Goal: Task Accomplishment & Management: Complete application form

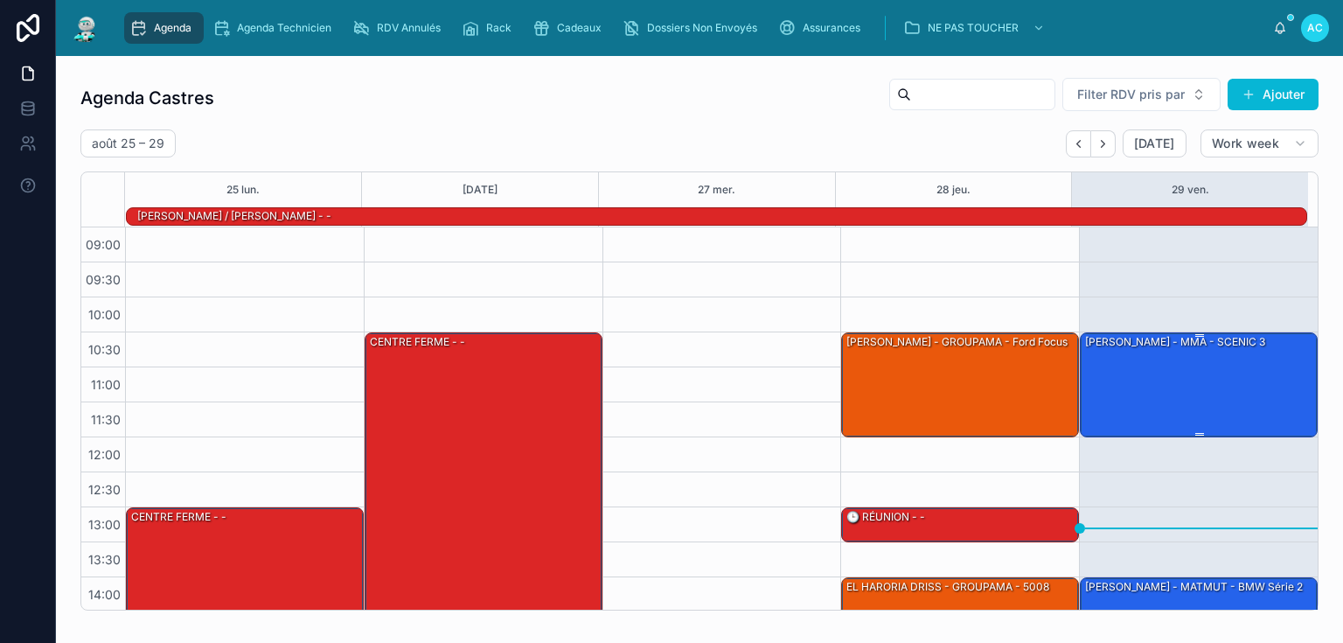
click at [1201, 363] on div "[PERSON_NAME] - MMA - SCENIC 3" at bounding box center [1199, 383] width 233 height 101
click at [1152, 368] on div "[PERSON_NAME] - MMA - SCENIC 3" at bounding box center [1199, 383] width 233 height 101
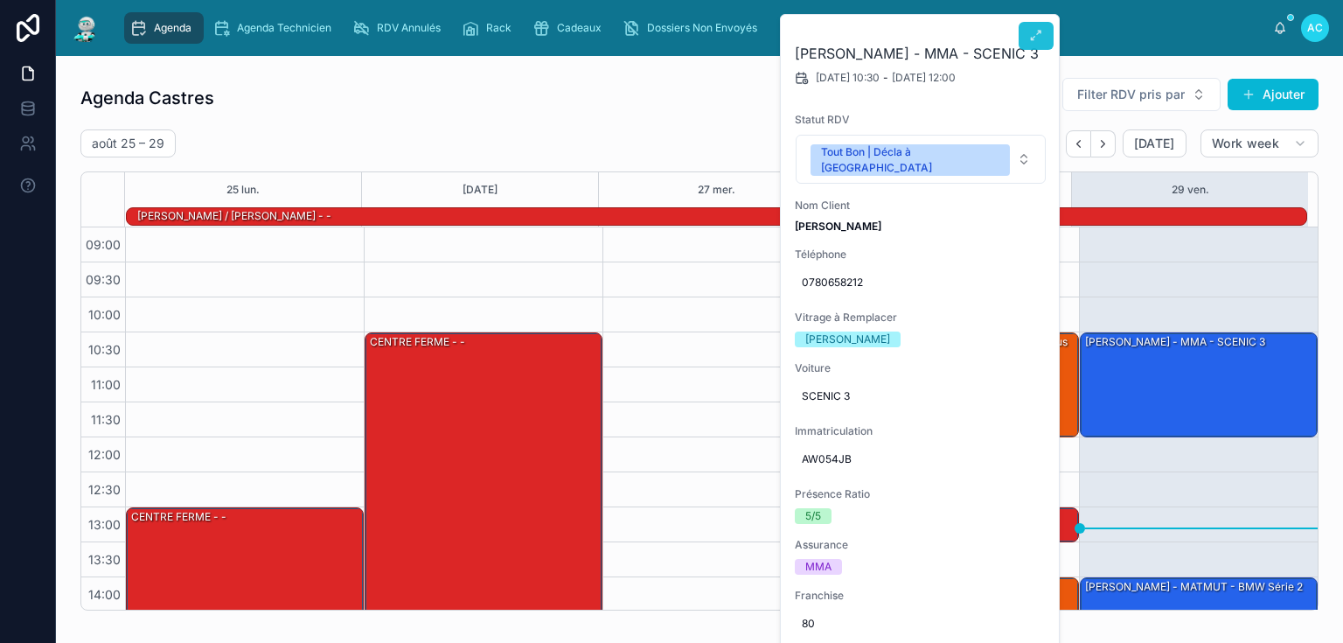
click at [1029, 29] on icon at bounding box center [1036, 36] width 14 height 14
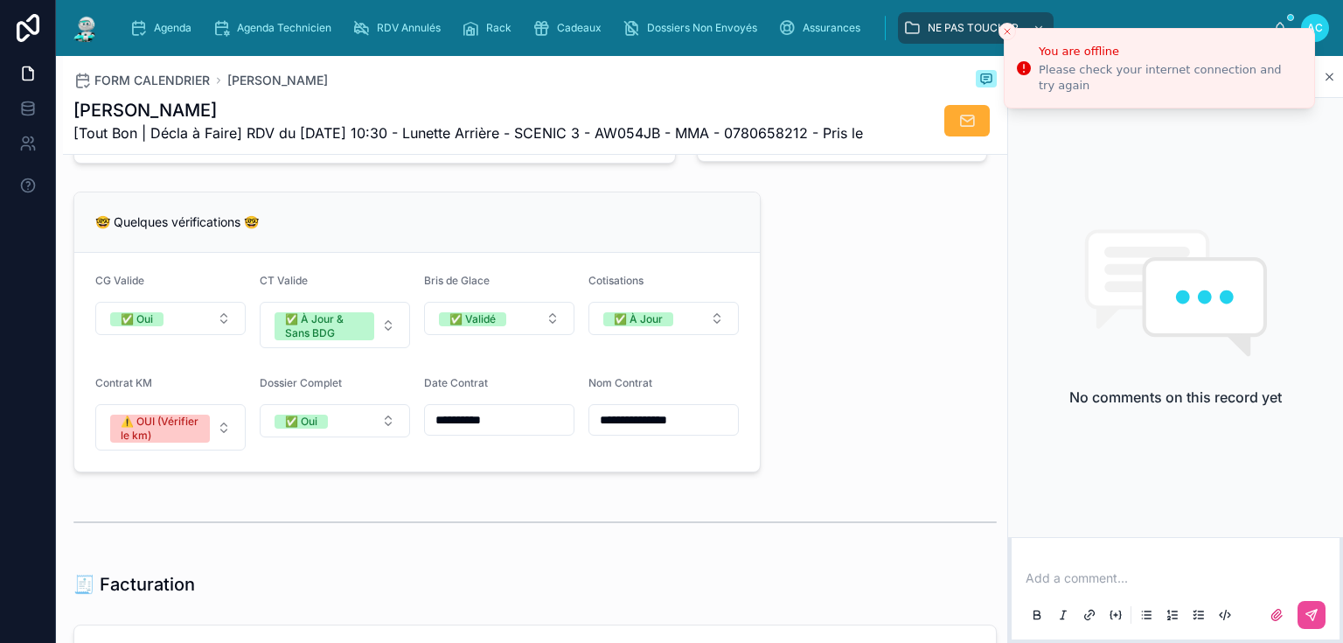
scroll to position [1329, 0]
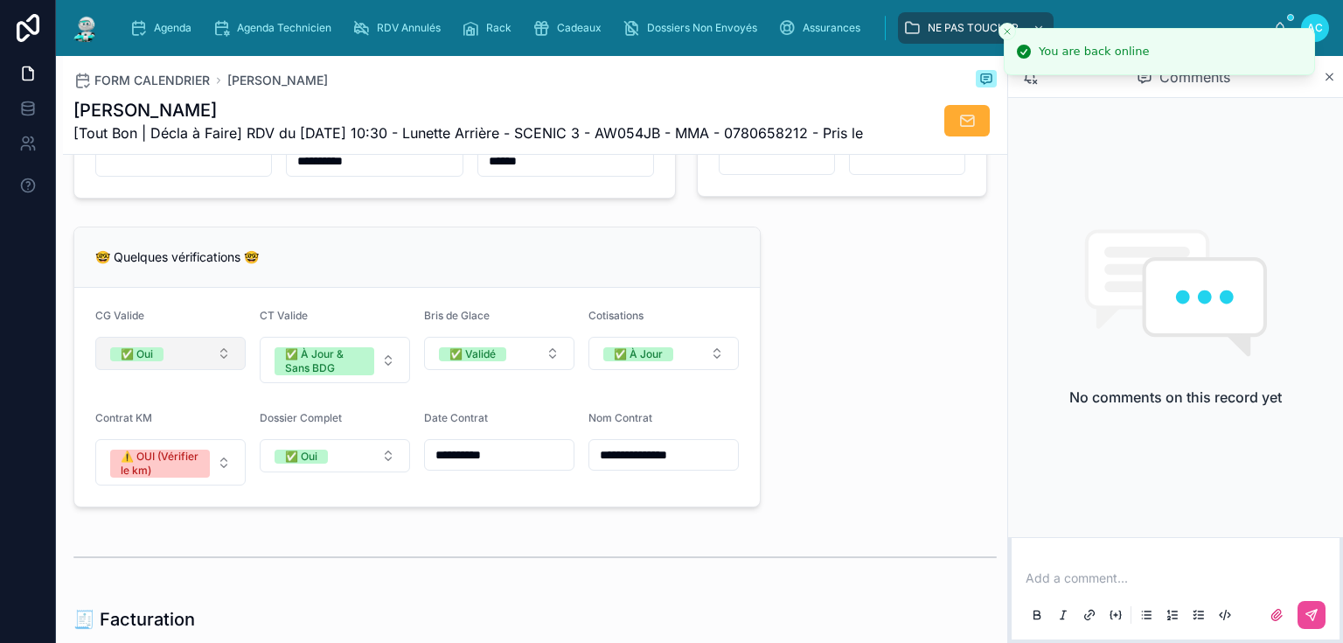
click at [190, 370] on button "✅ Oui" at bounding box center [170, 353] width 150 height 33
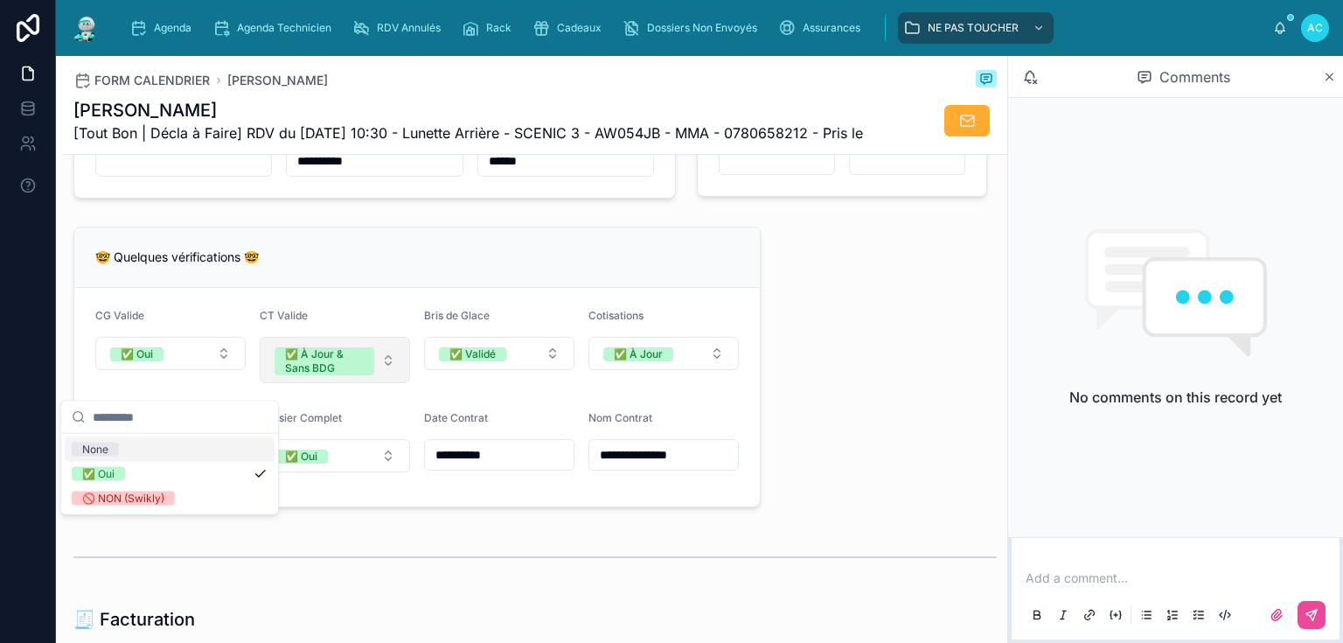
click at [339, 375] on div "✅ À Jour & Sans BDG" at bounding box center [324, 361] width 79 height 28
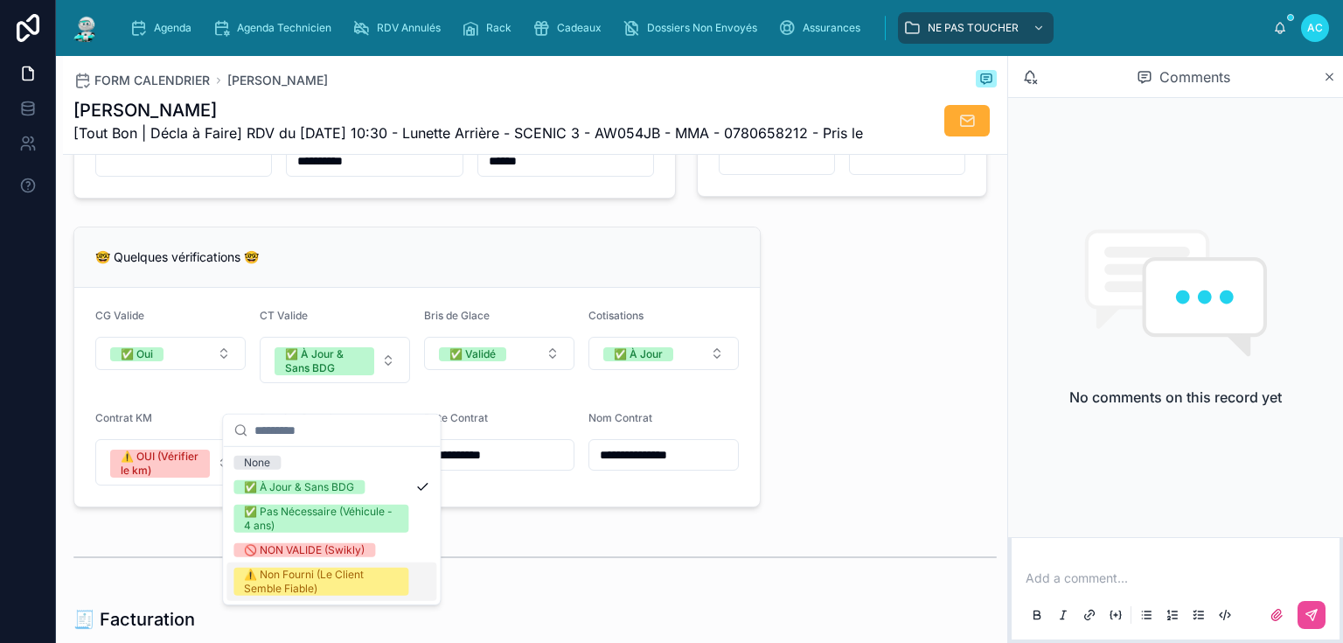
click at [329, 581] on div "⚠️ Non Fourni (Le Client Semble Fiable)" at bounding box center [321, 581] width 154 height 28
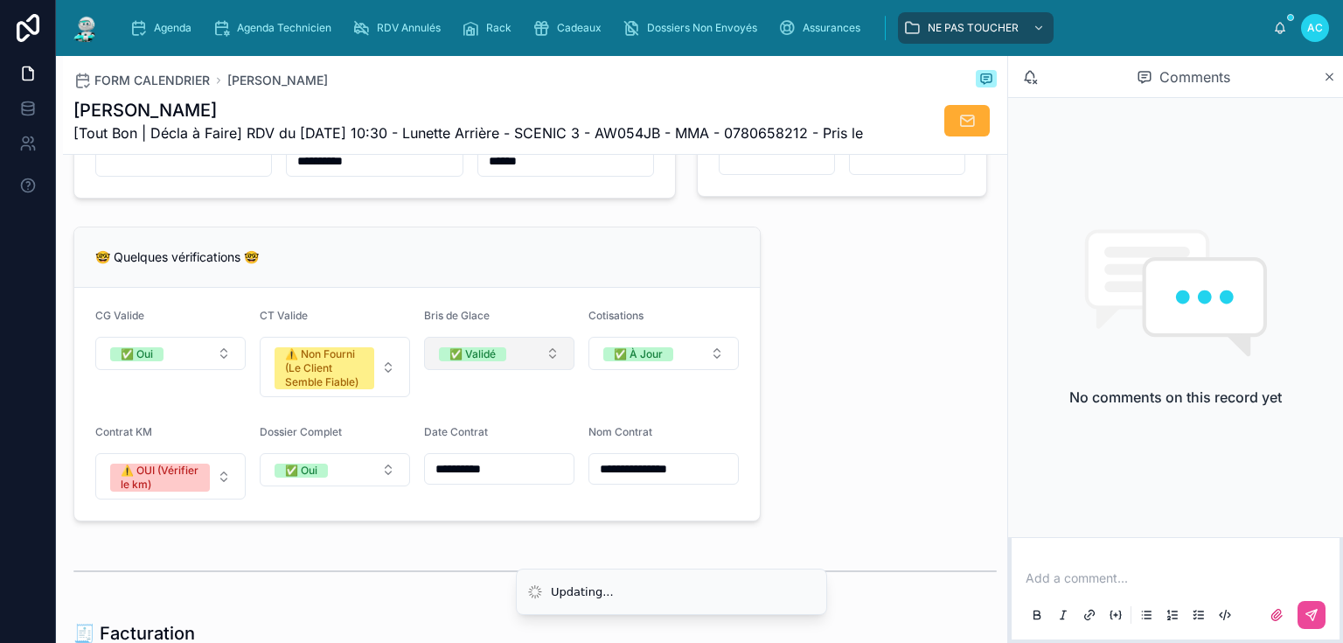
click at [507, 370] on button "✅ Validé" at bounding box center [499, 353] width 150 height 33
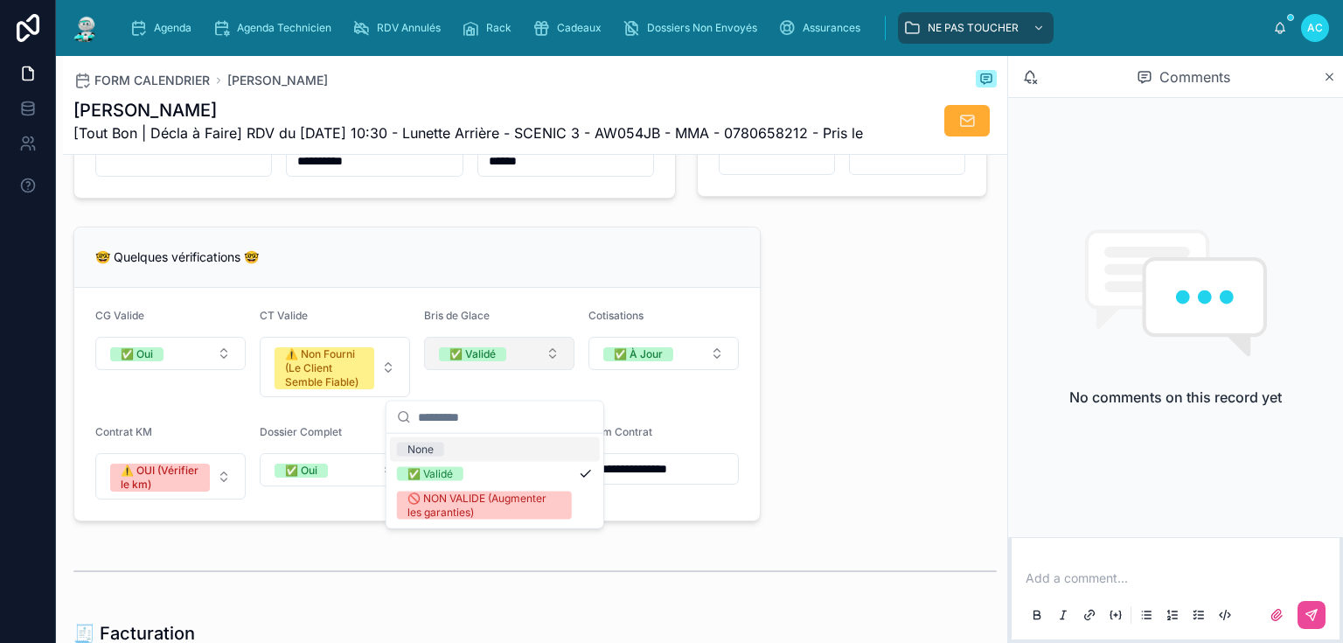
type input "**********"
click at [532, 329] on form "**********" at bounding box center [416, 404] width 685 height 233
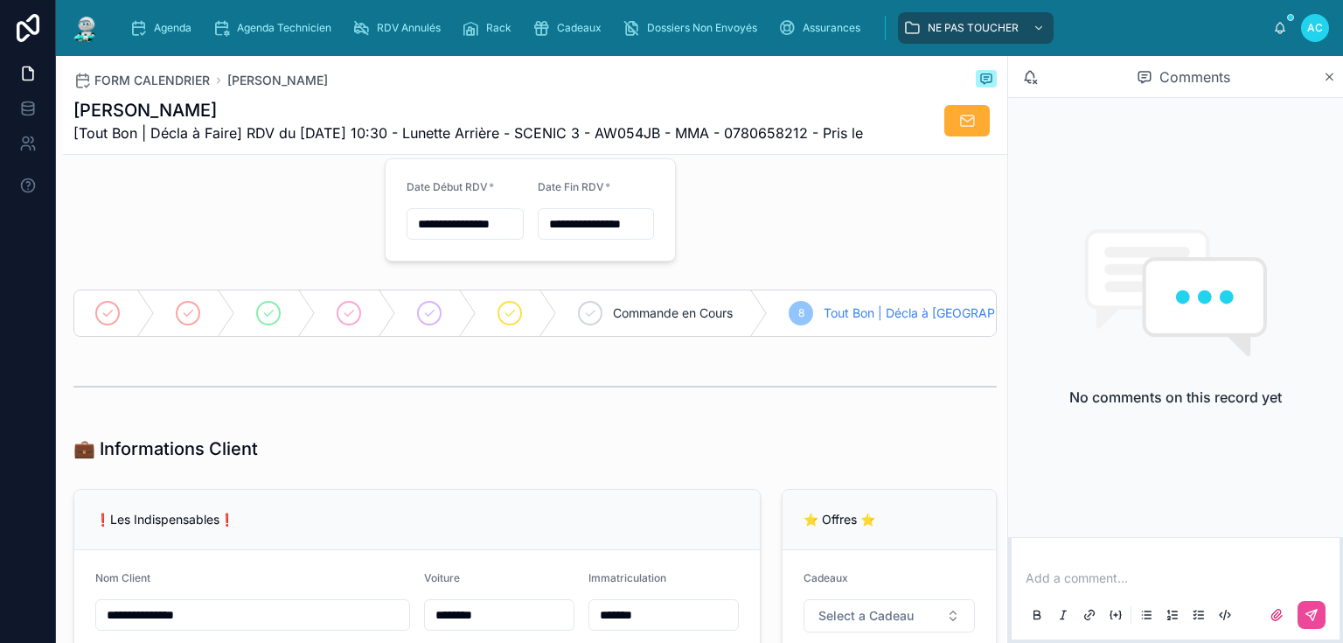
scroll to position [0, 0]
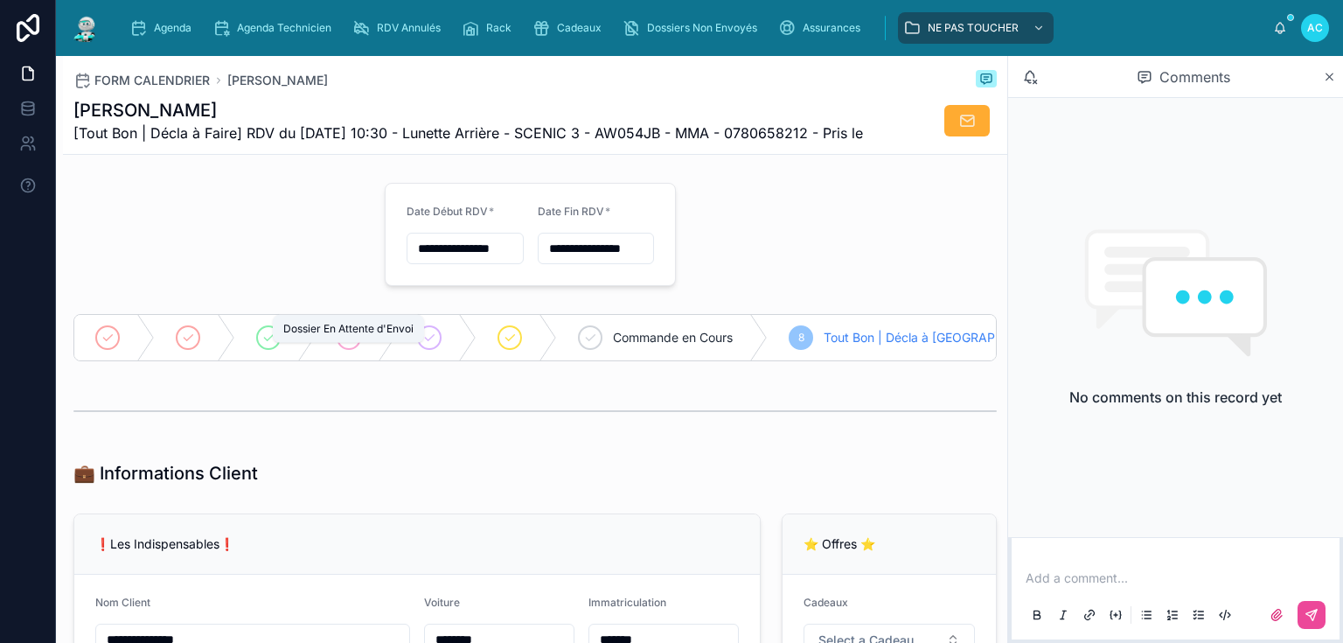
click at [344, 341] on icon at bounding box center [348, 338] width 9 height 6
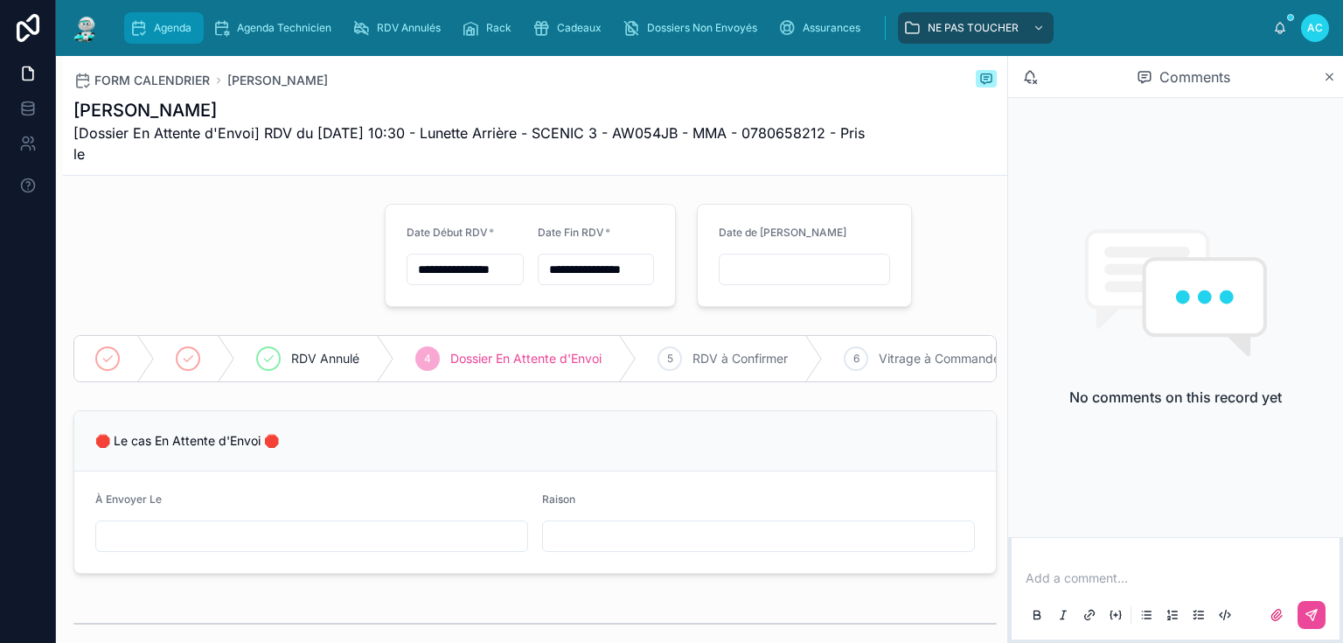
click at [159, 35] on div "Agenda" at bounding box center [163, 28] width 69 height 28
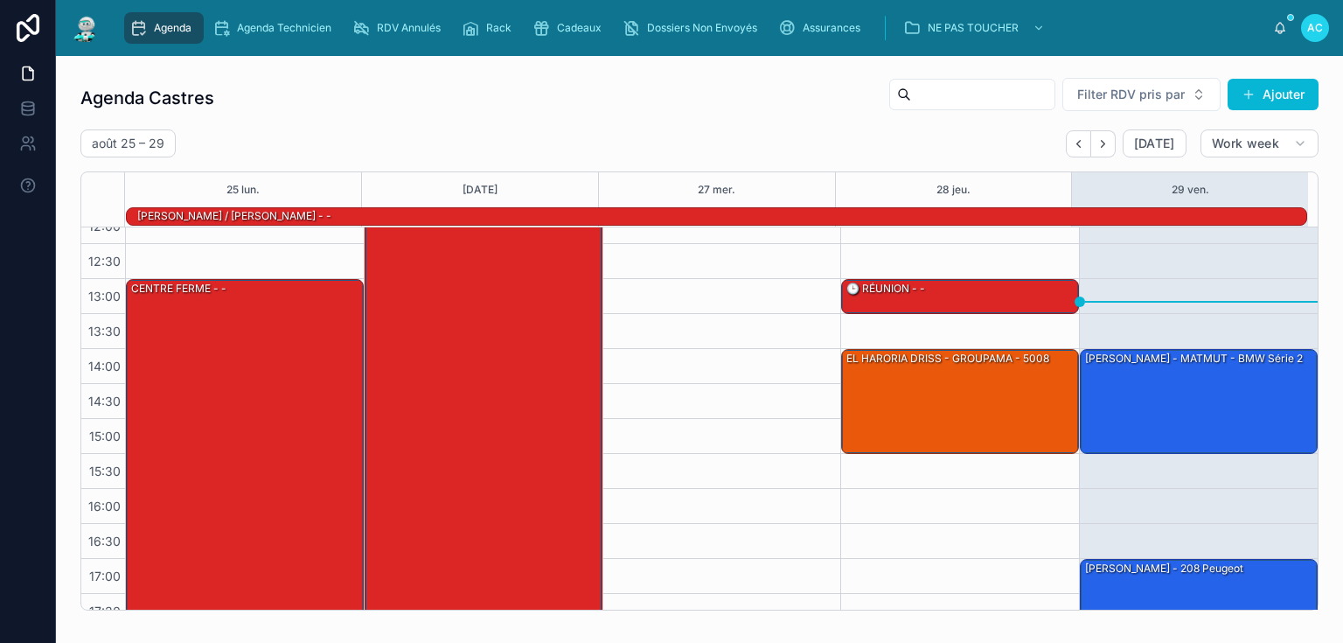
scroll to position [246, 0]
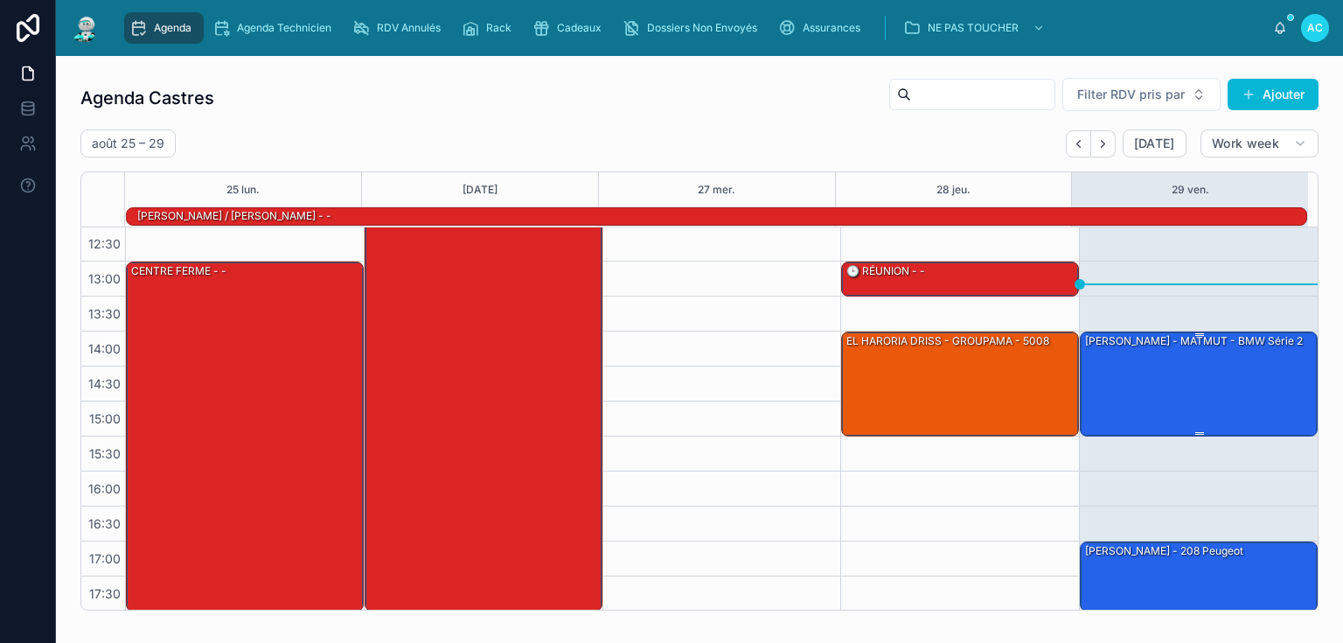
click at [1145, 407] on div "[PERSON_NAME] - MATMUT - BMW série 2" at bounding box center [1199, 382] width 233 height 101
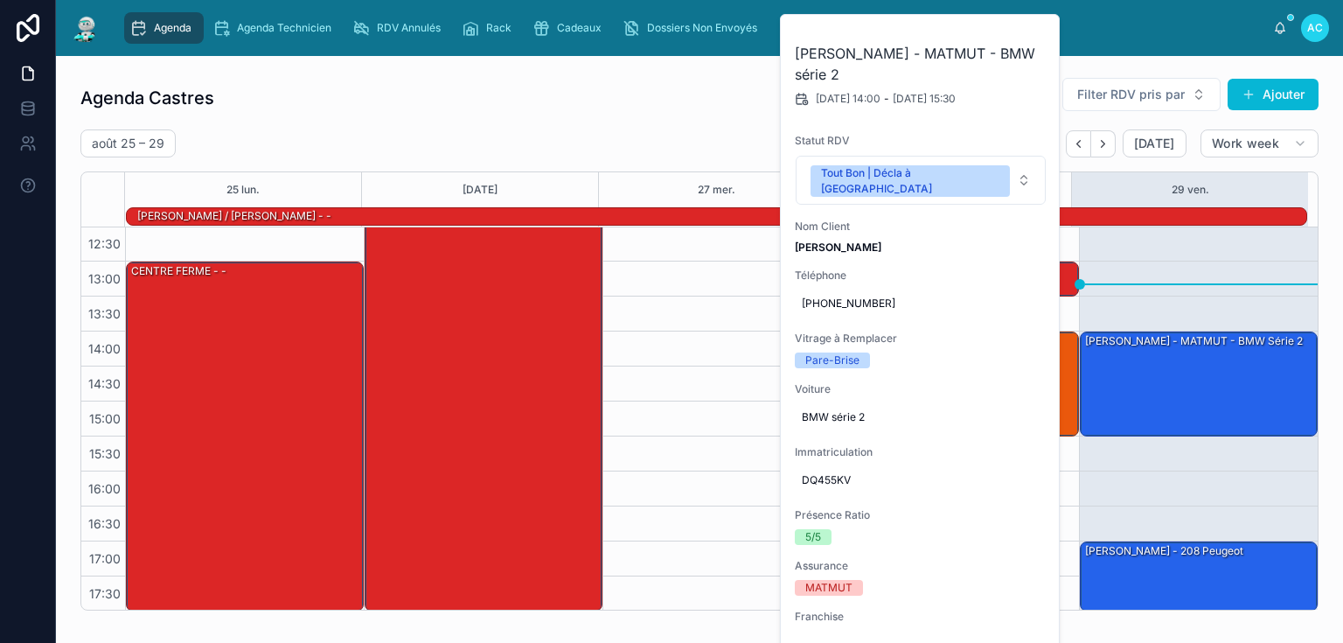
click at [638, 127] on div "Agenda Castres Filter RDV pris par Ajouter [DATE] – [DATE] [DATE] Work week 25 …" at bounding box center [699, 343] width 1238 height 533
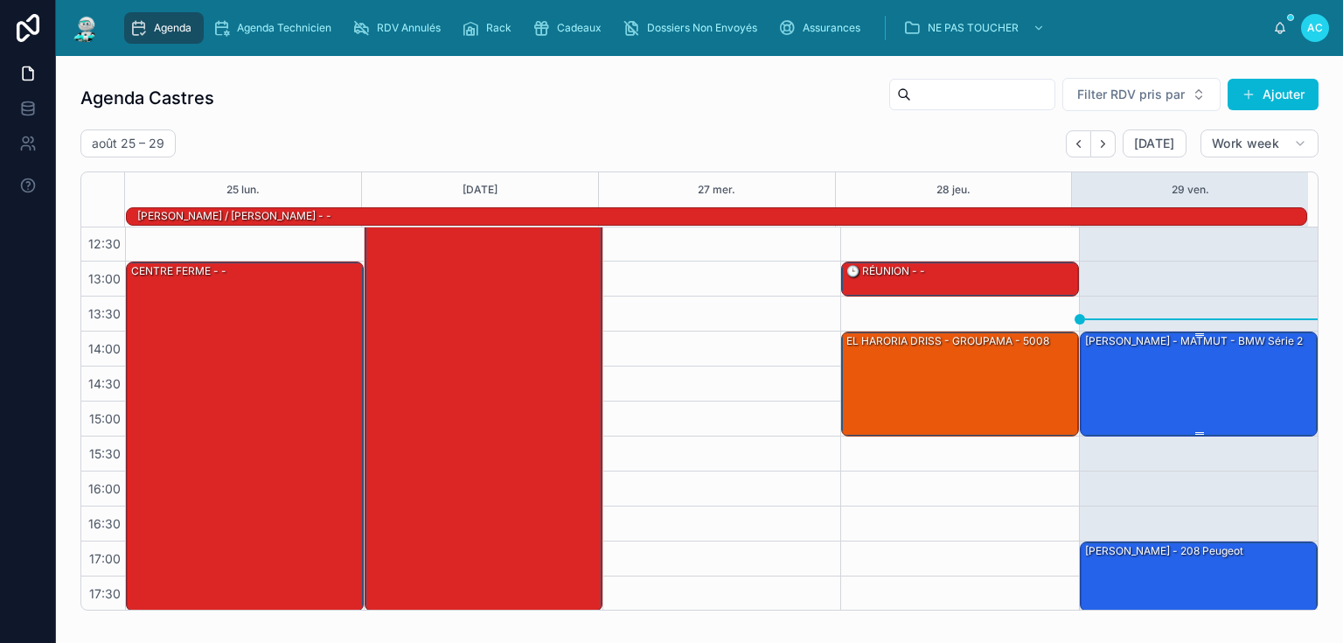
click at [1180, 381] on div "[PERSON_NAME] - MATMUT - BMW série 2" at bounding box center [1199, 382] width 233 height 101
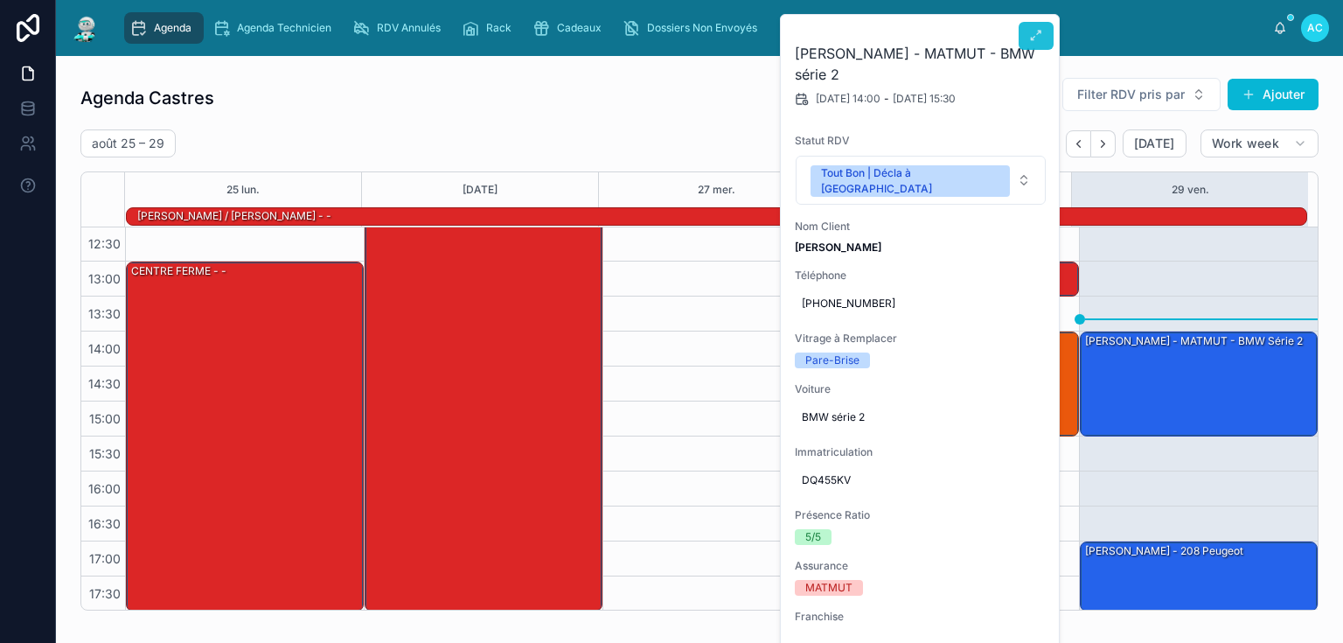
click at [1040, 34] on icon at bounding box center [1036, 36] width 14 height 14
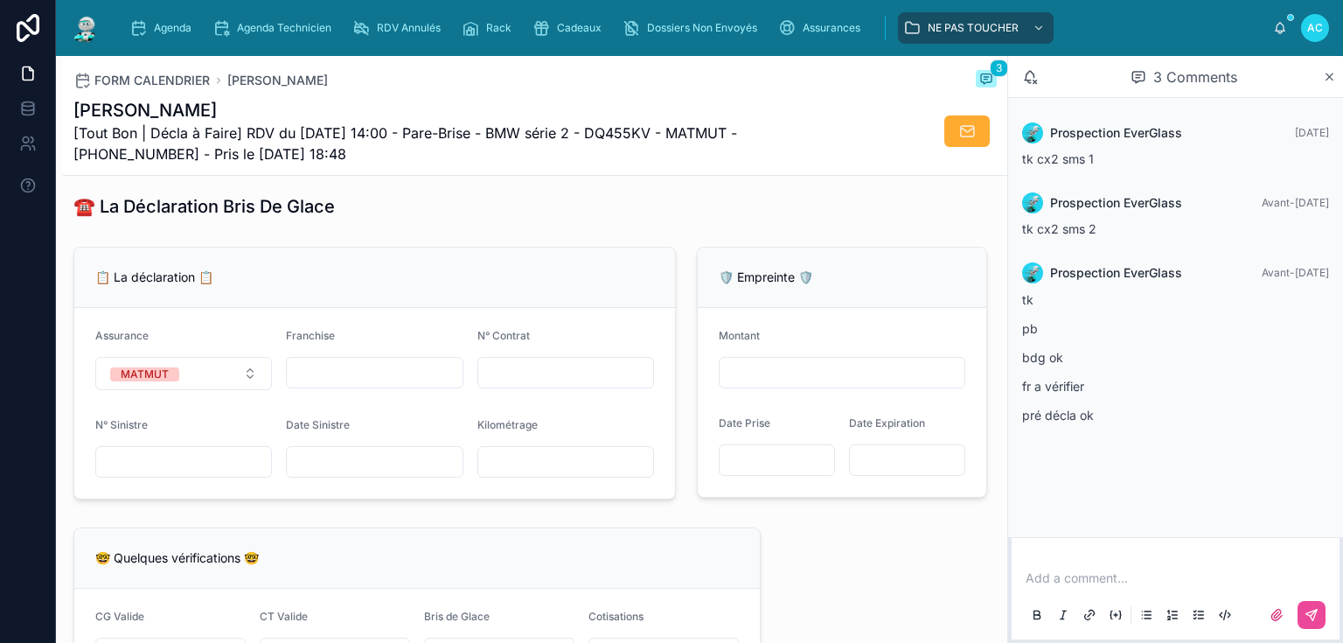
scroll to position [1049, 0]
click at [168, 31] on span "Agenda" at bounding box center [173, 28] width 38 height 14
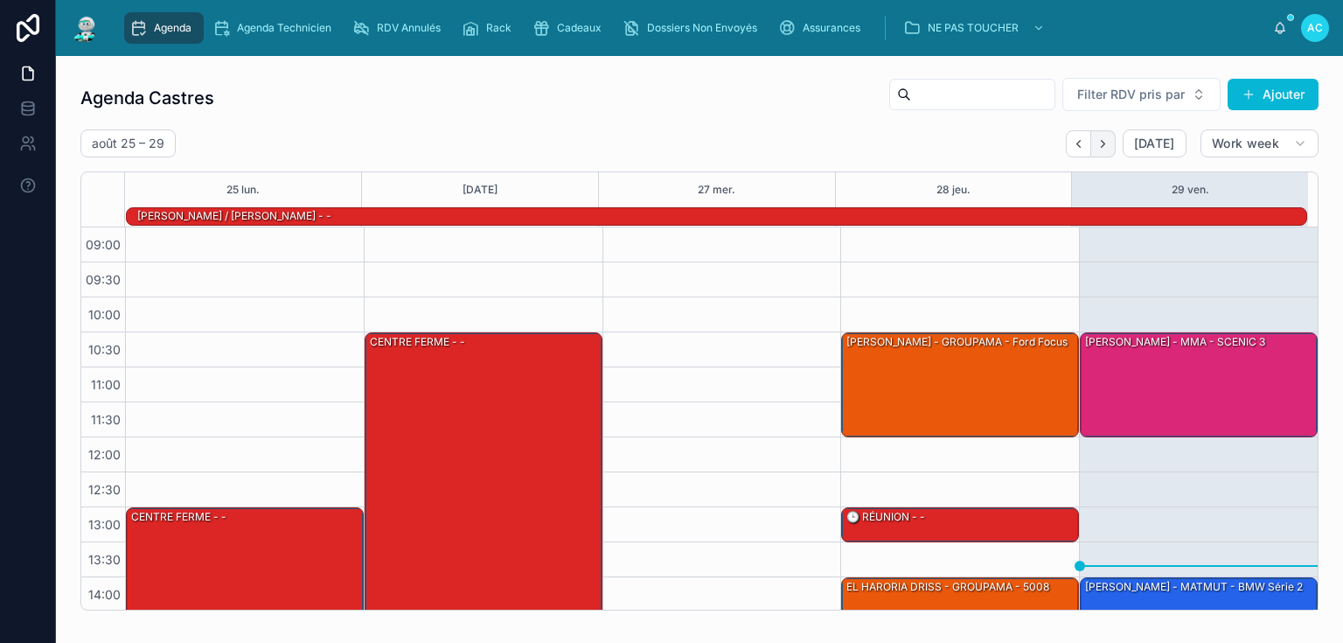
click at [1101, 146] on icon "Next" at bounding box center [1102, 143] width 3 height 7
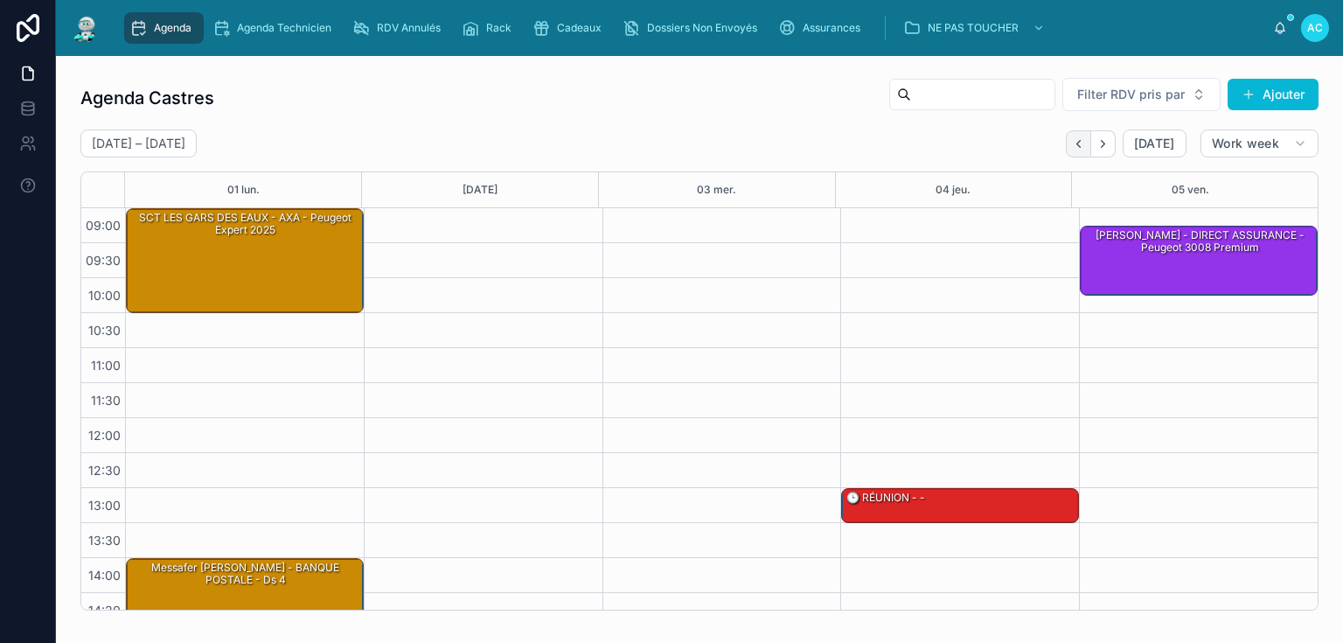
click at [1076, 140] on icon "Back" at bounding box center [1078, 143] width 13 height 13
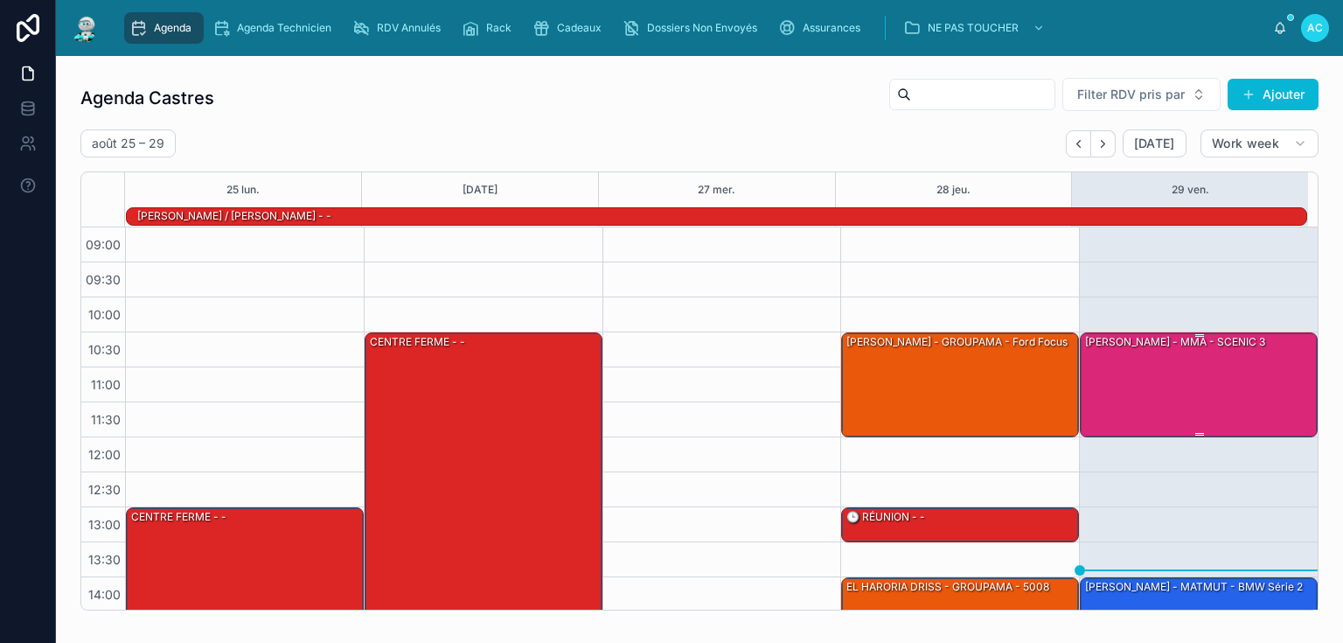
click at [1200, 393] on div "[PERSON_NAME] - MMA - SCENIC 3" at bounding box center [1199, 383] width 233 height 101
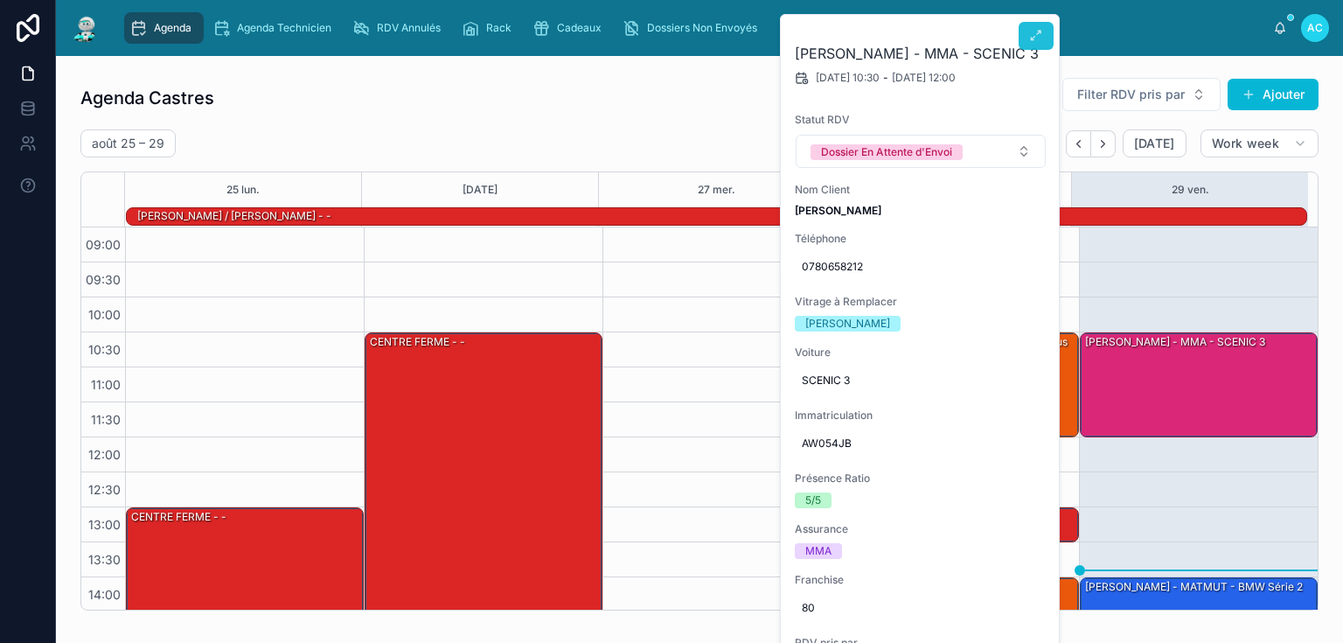
click at [1043, 34] on button at bounding box center [1036, 36] width 35 height 28
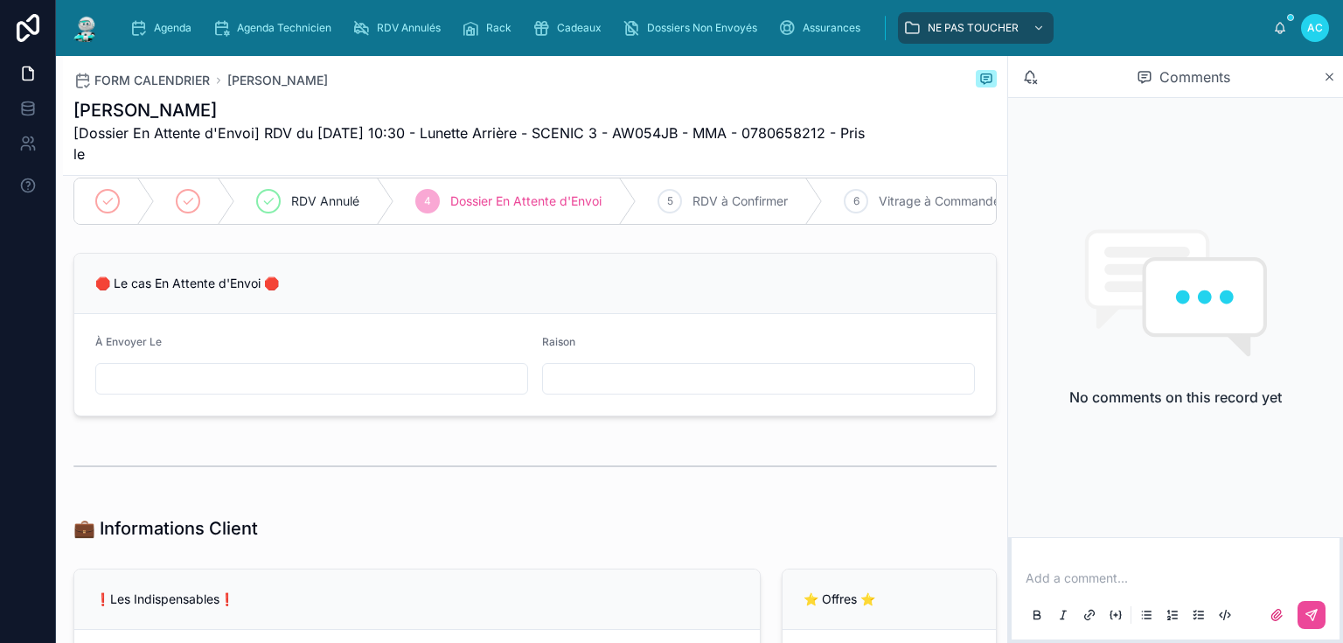
scroll to position [140, 0]
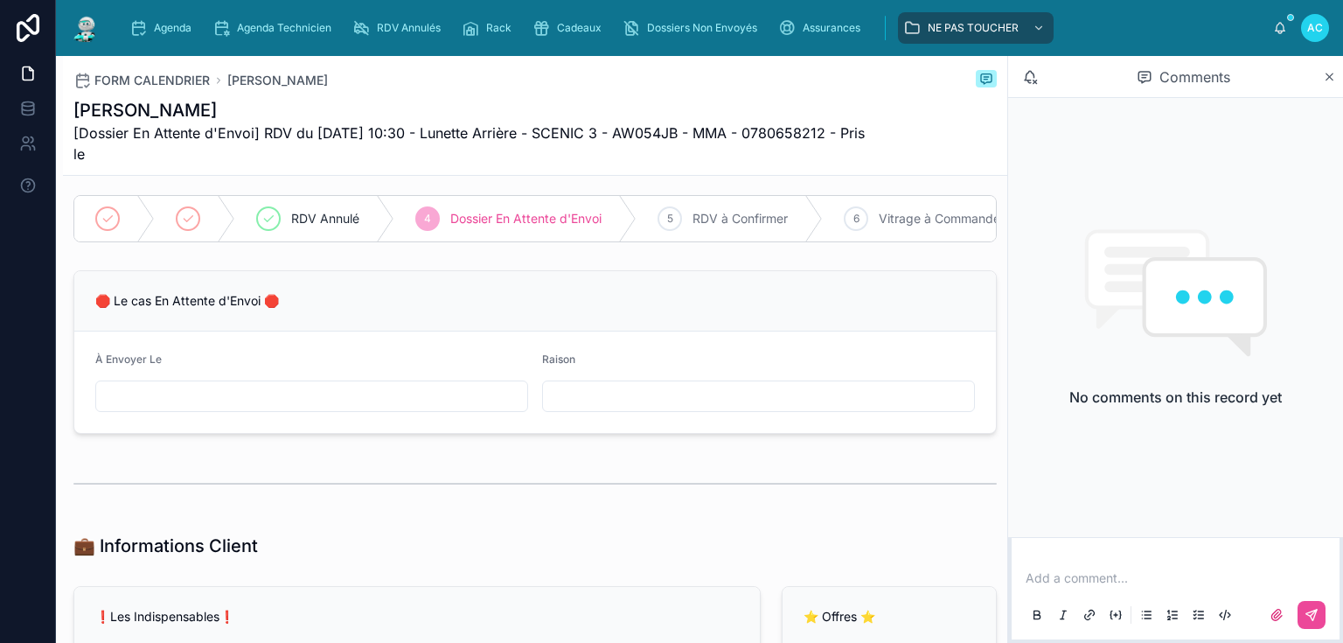
click at [276, 408] on input "text" at bounding box center [311, 396] width 431 height 24
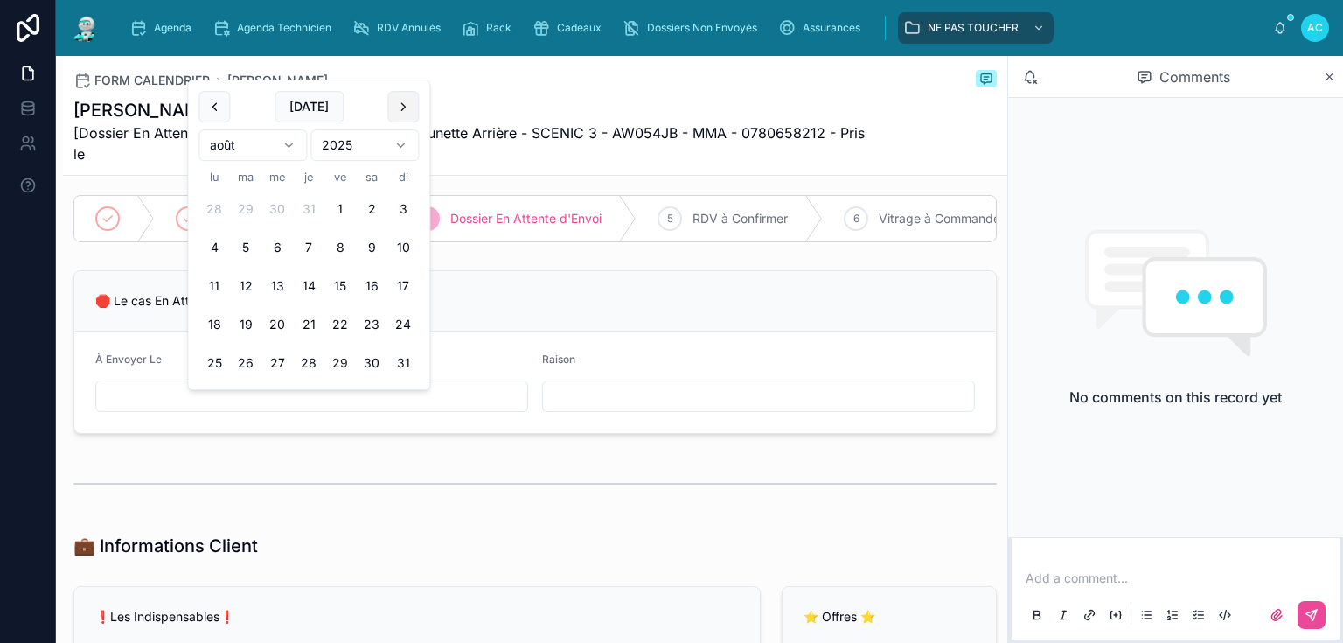
click at [401, 105] on button at bounding box center [402, 106] width 31 height 31
click at [339, 210] on button "5" at bounding box center [339, 208] width 31 height 31
type input "**********"
click at [562, 408] on input "text" at bounding box center [758, 396] width 431 height 24
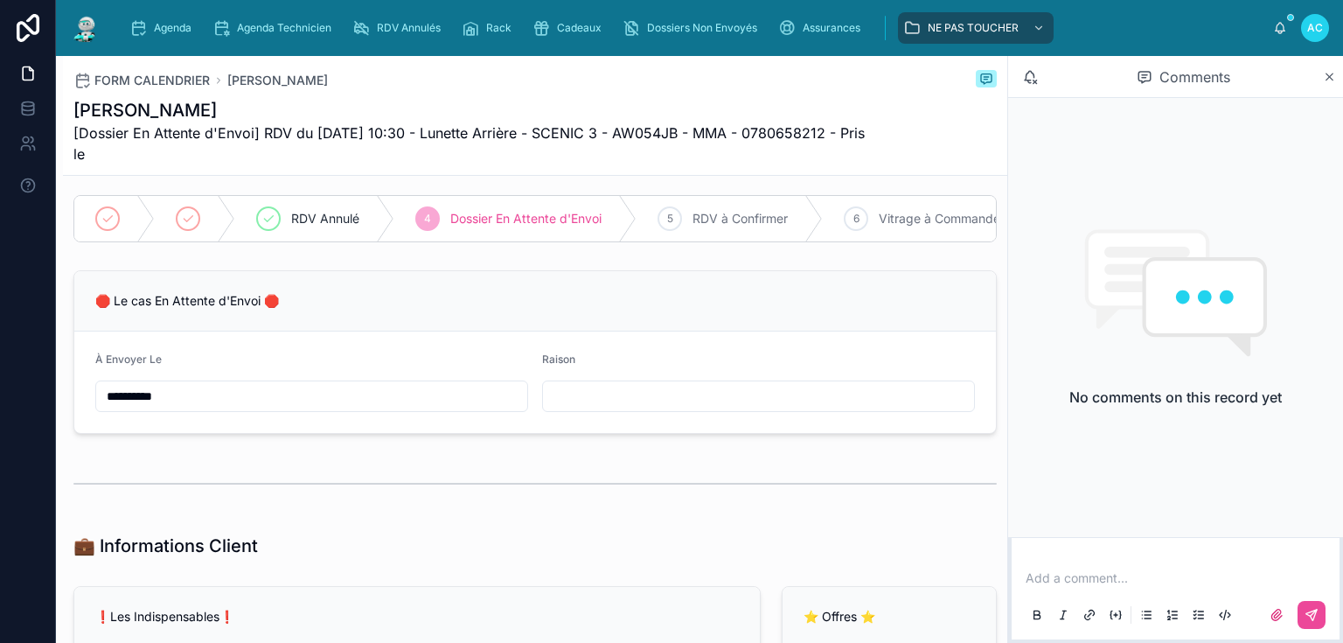
type input "**********"
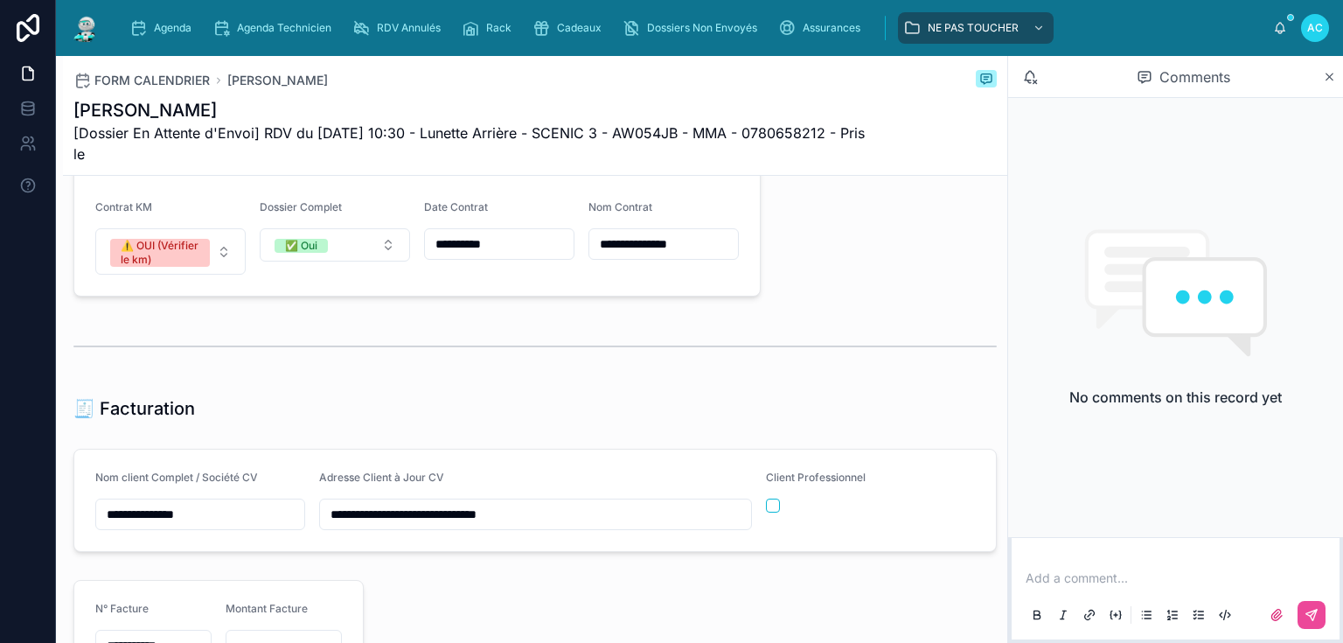
scroll to position [1819, 0]
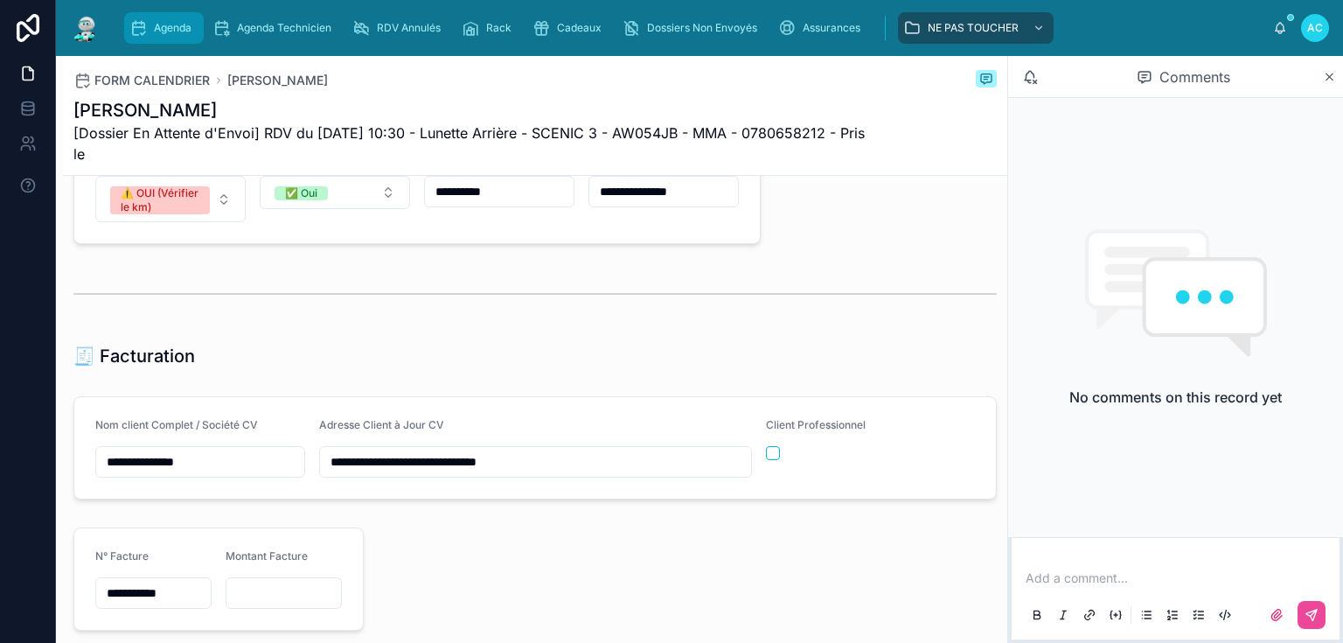
click at [162, 26] on span "Agenda" at bounding box center [173, 28] width 38 height 14
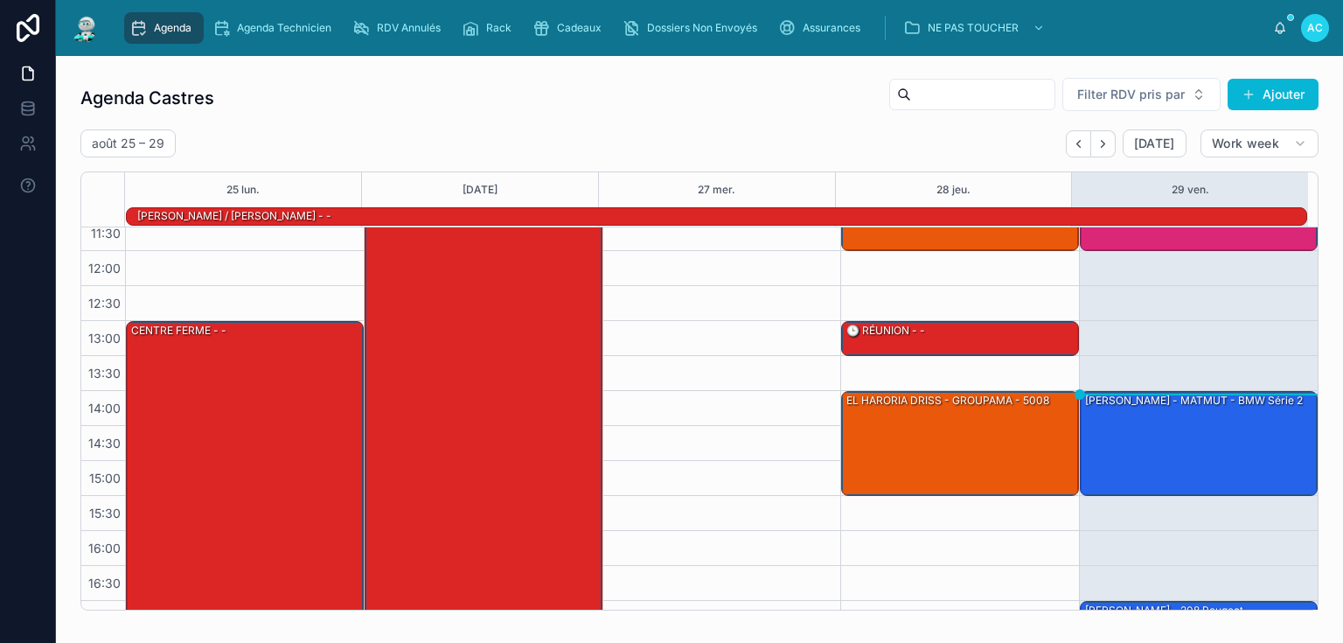
scroll to position [246, 0]
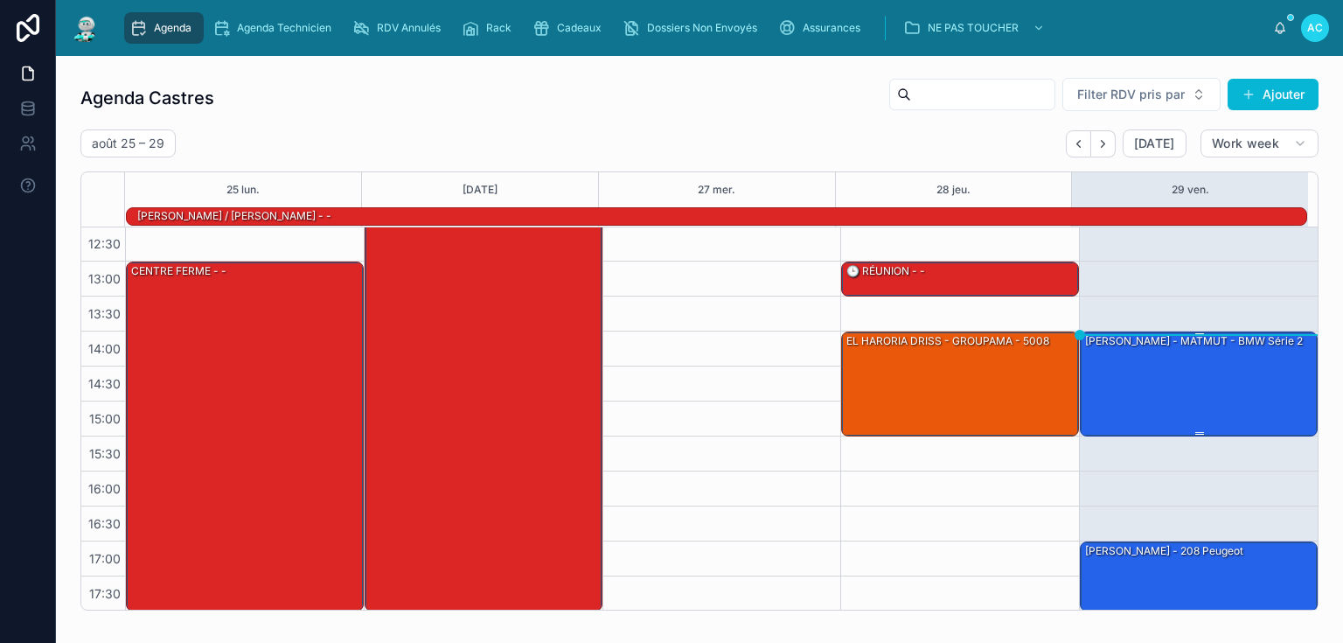
click at [1154, 381] on div "[PERSON_NAME] - MATMUT - BMW série 2" at bounding box center [1199, 382] width 233 height 101
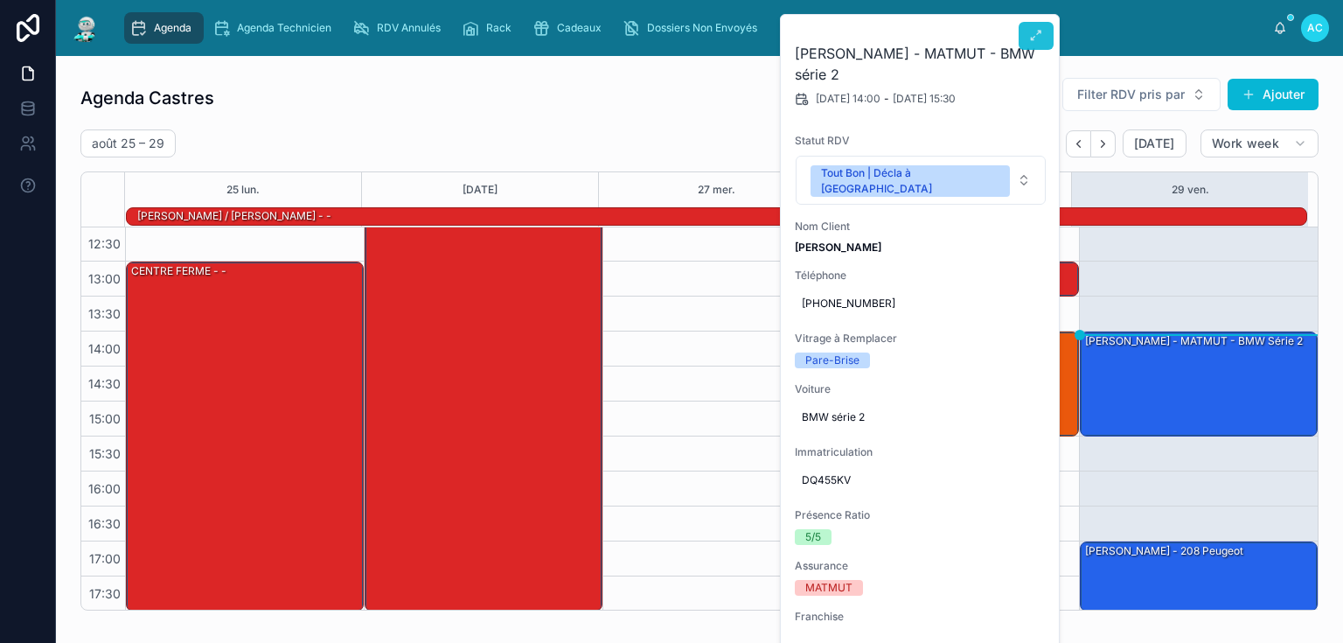
click at [1036, 36] on icon at bounding box center [1036, 36] width 14 height 14
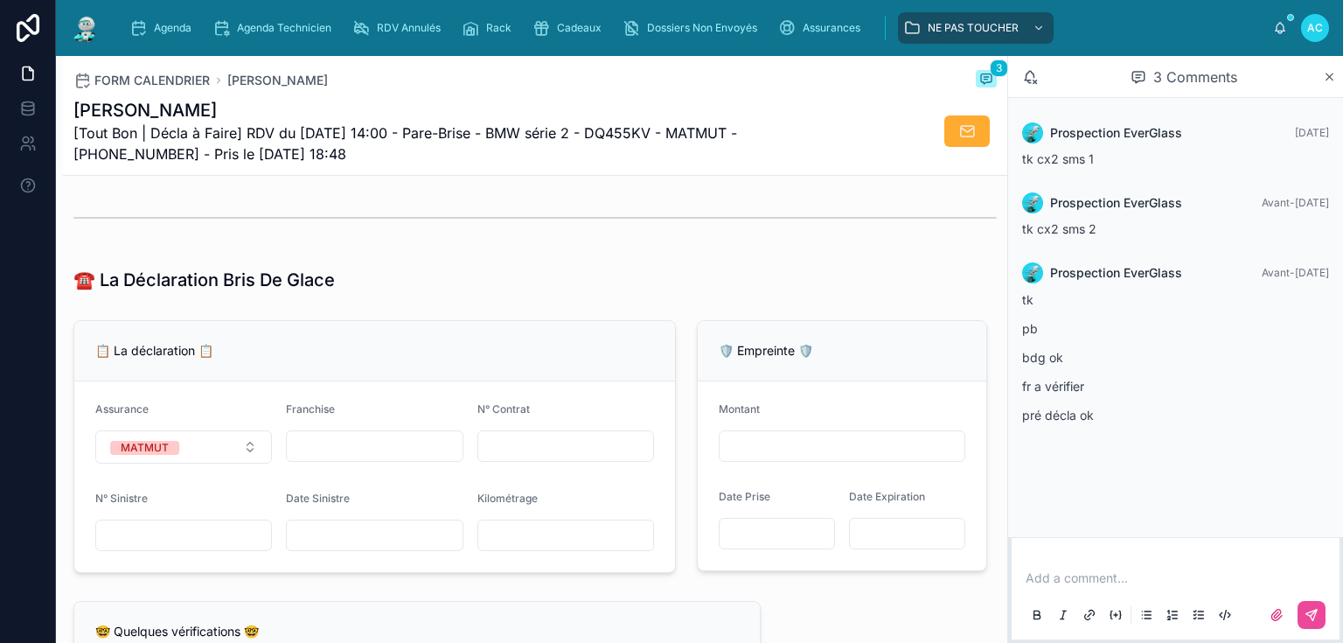
scroll to position [1049, 0]
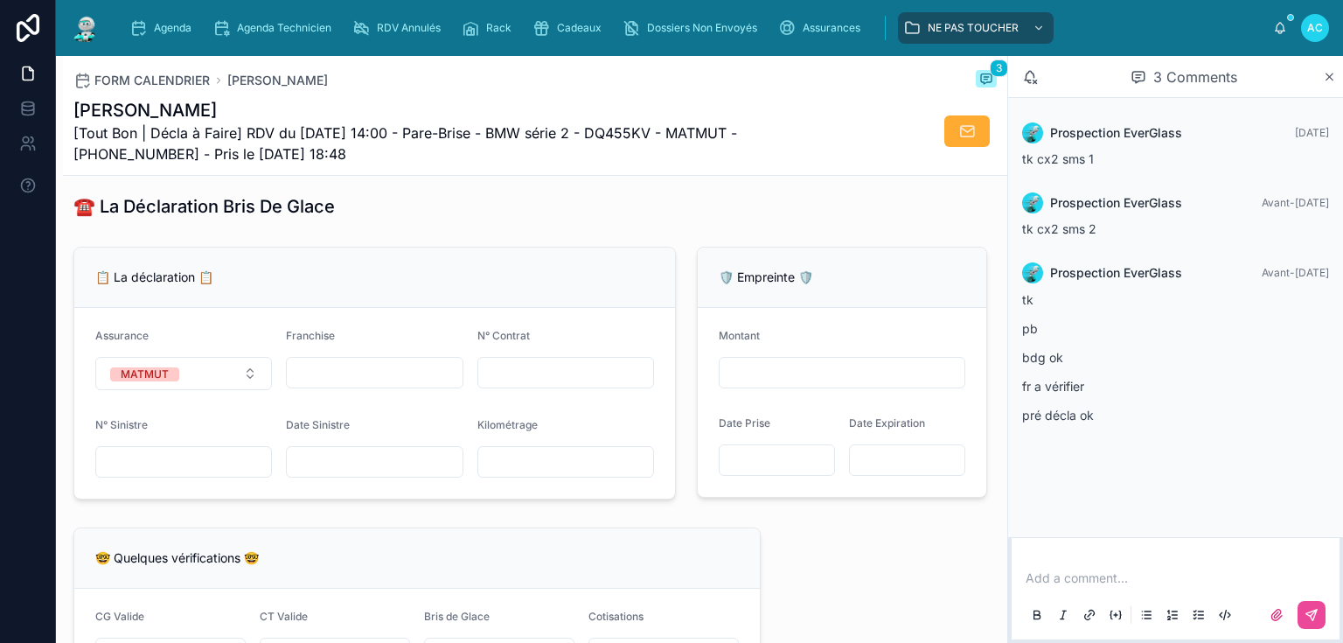
click at [356, 380] on input "text" at bounding box center [374, 372] width 175 height 24
type input "*"
type input "**"
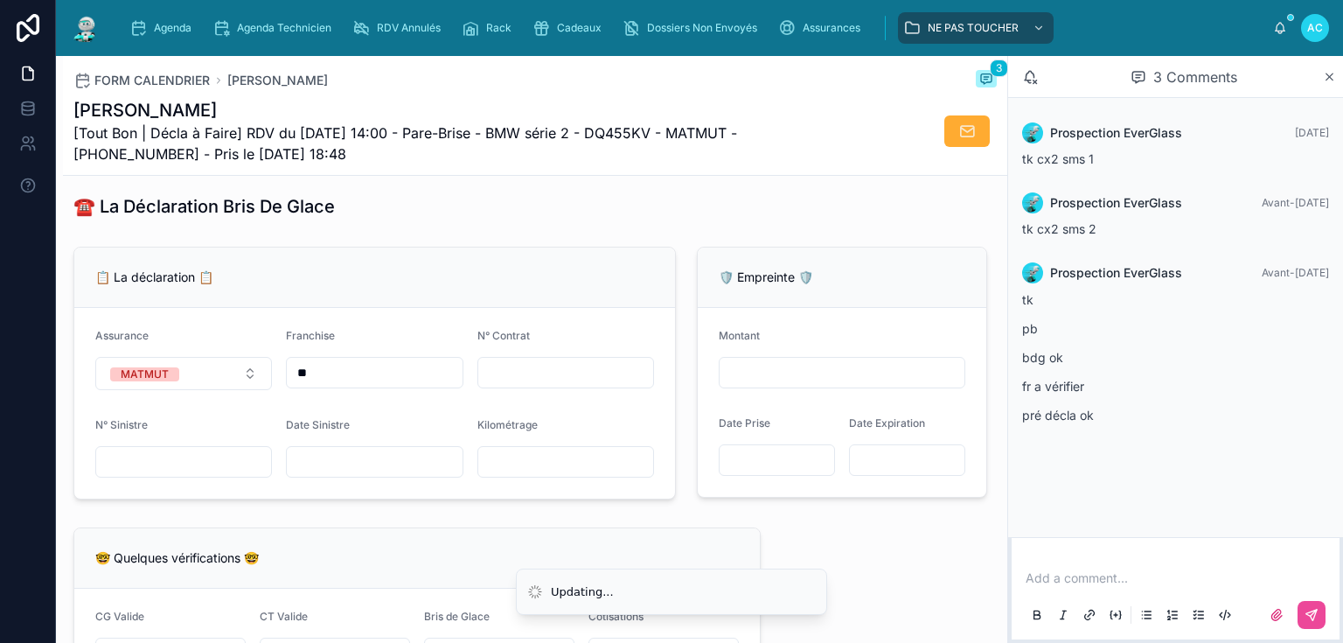
type input "***"
type input "**"
type input "*"
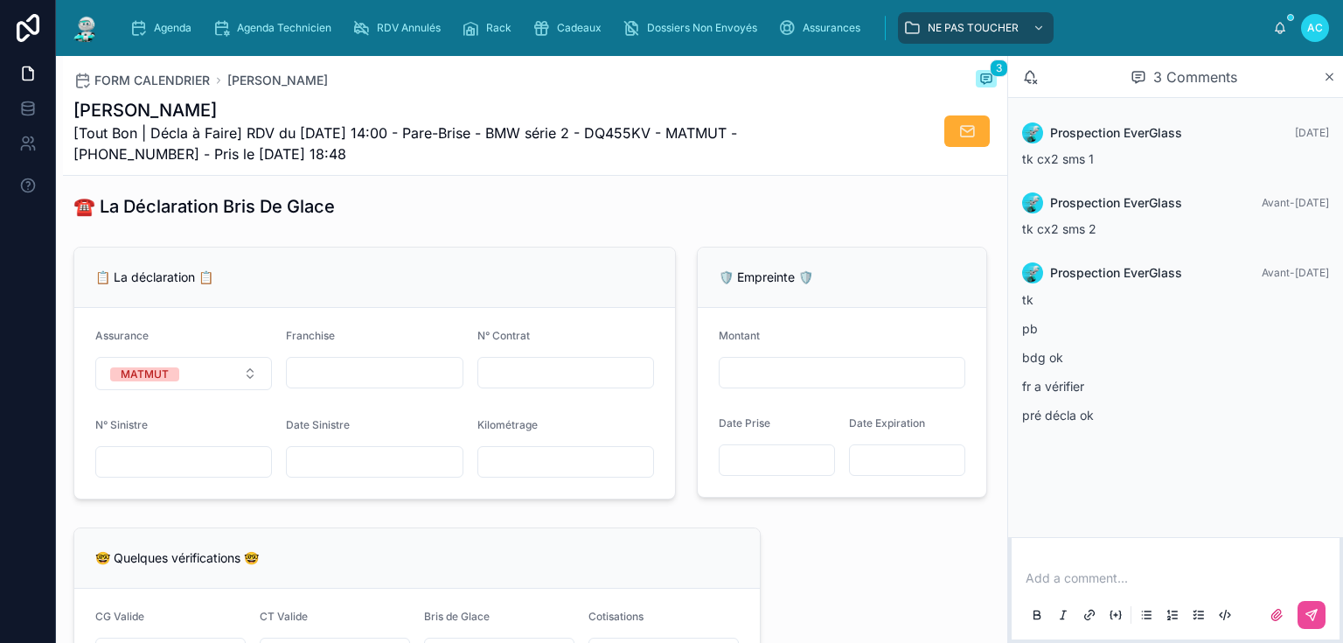
type input "*"
click at [539, 385] on input "text" at bounding box center [565, 372] width 175 height 24
type input "**********"
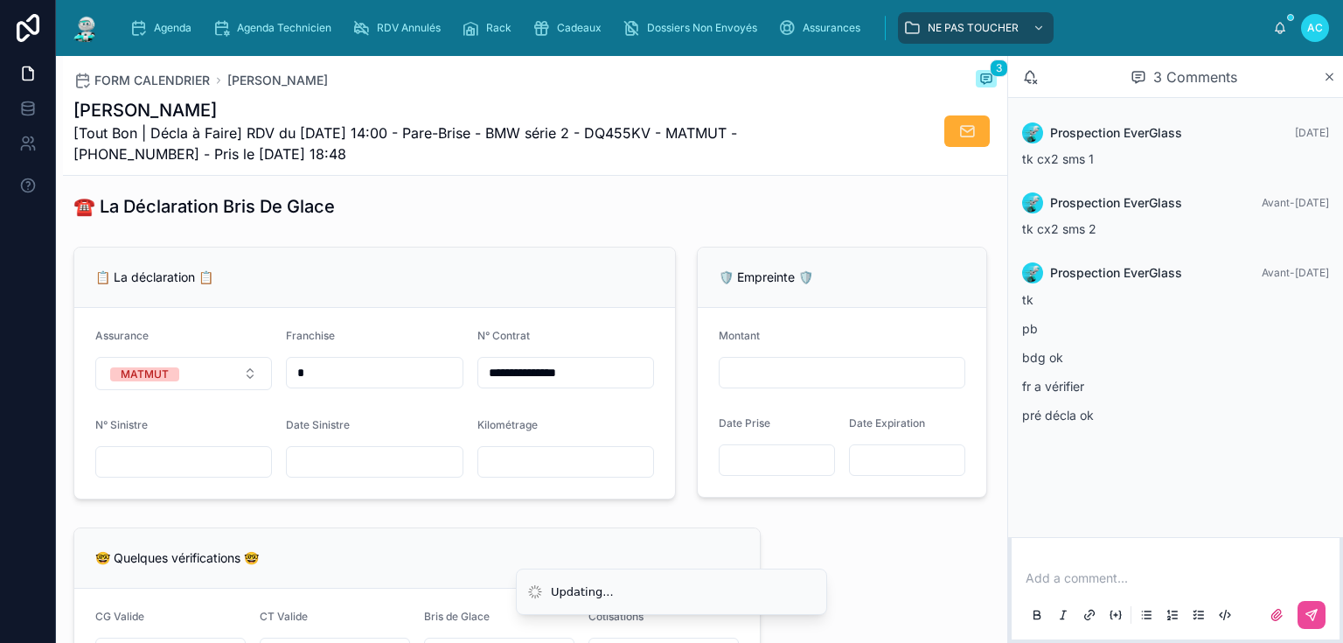
click at [329, 456] on input "text" at bounding box center [374, 461] width 175 height 24
click at [371, 474] on input "text" at bounding box center [374, 461] width 175 height 24
type input "**********"
click at [479, 498] on form "**********" at bounding box center [374, 403] width 601 height 191
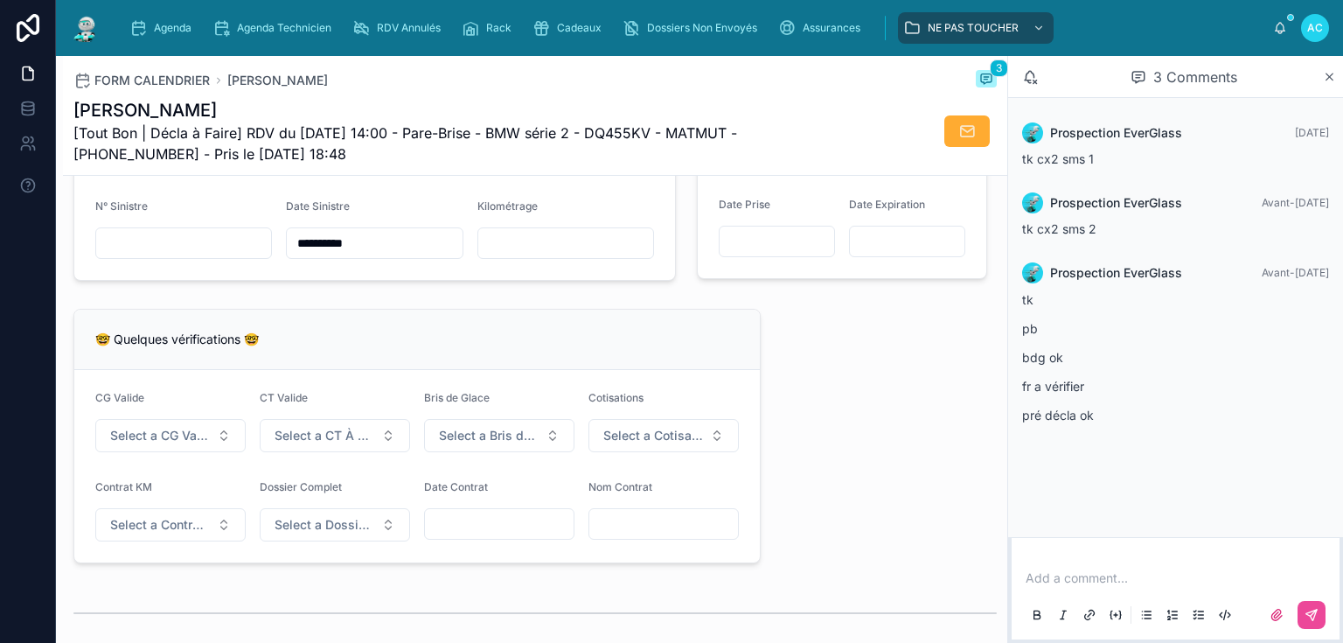
scroll to position [1329, 0]
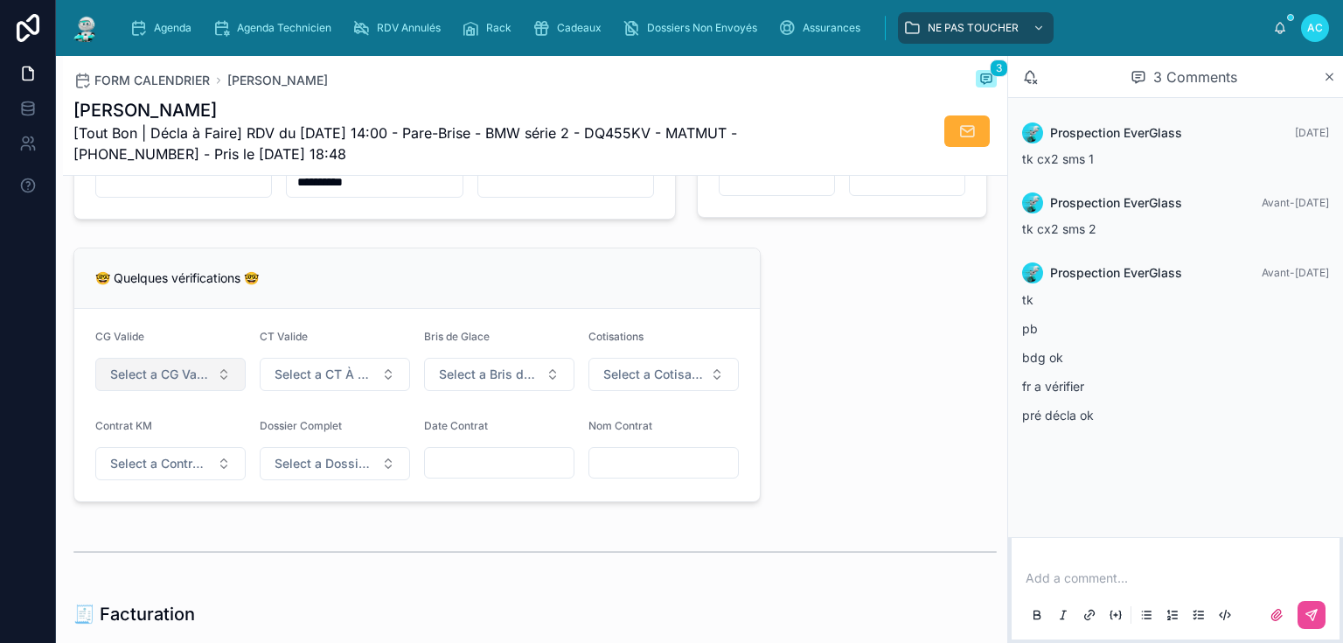
click at [178, 381] on span "Select a CG Valide" at bounding box center [160, 373] width 100 height 17
click at [182, 462] on div "🚫 NON (Swikly)" at bounding box center [170, 474] width 210 height 24
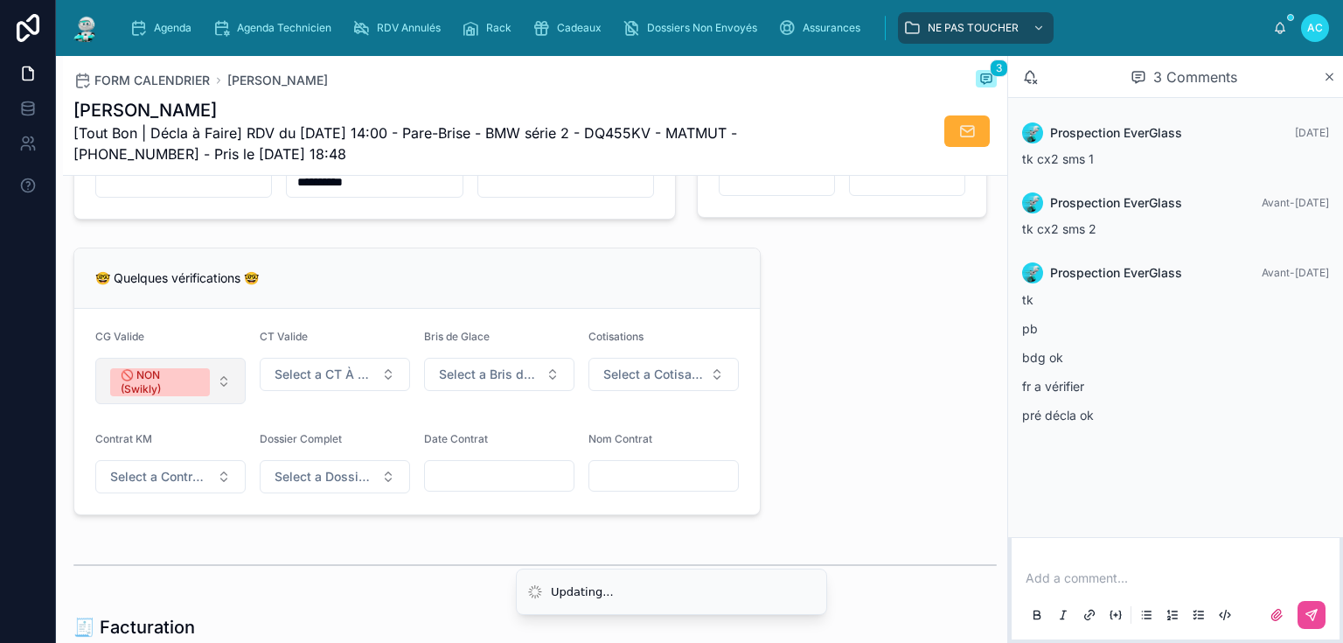
click at [210, 388] on button "🚫 NON (Swikly)" at bounding box center [170, 381] width 150 height 46
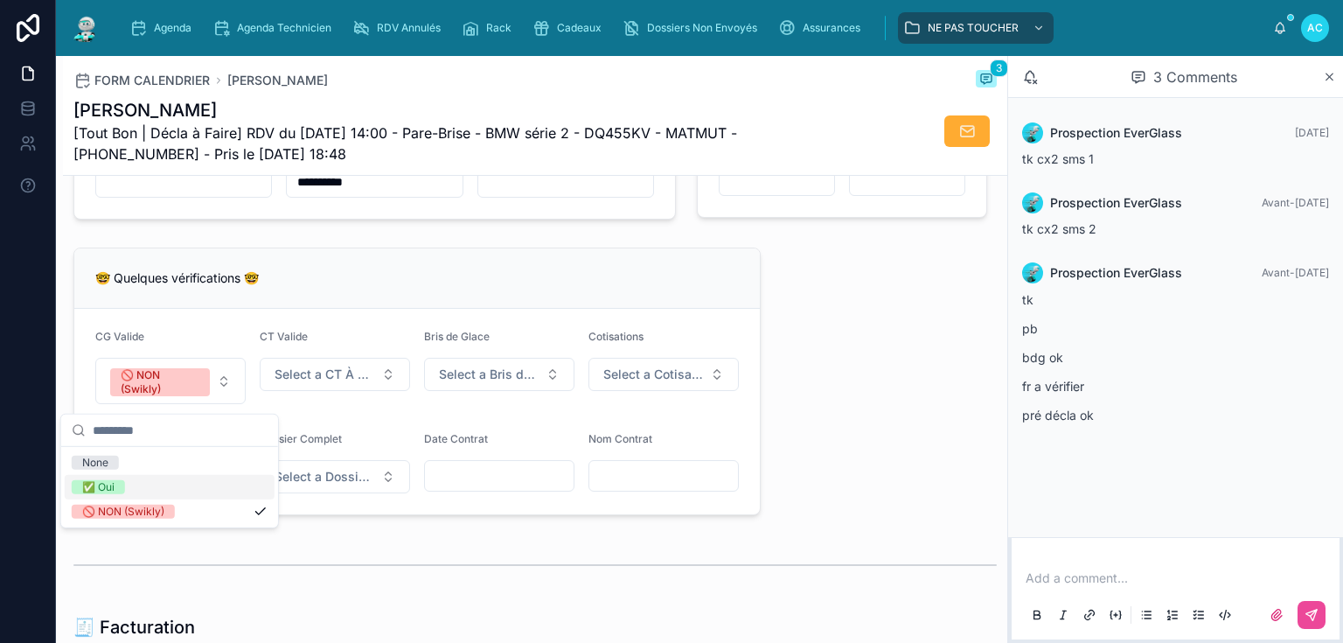
click at [198, 483] on div "✅ Oui" at bounding box center [170, 487] width 210 height 24
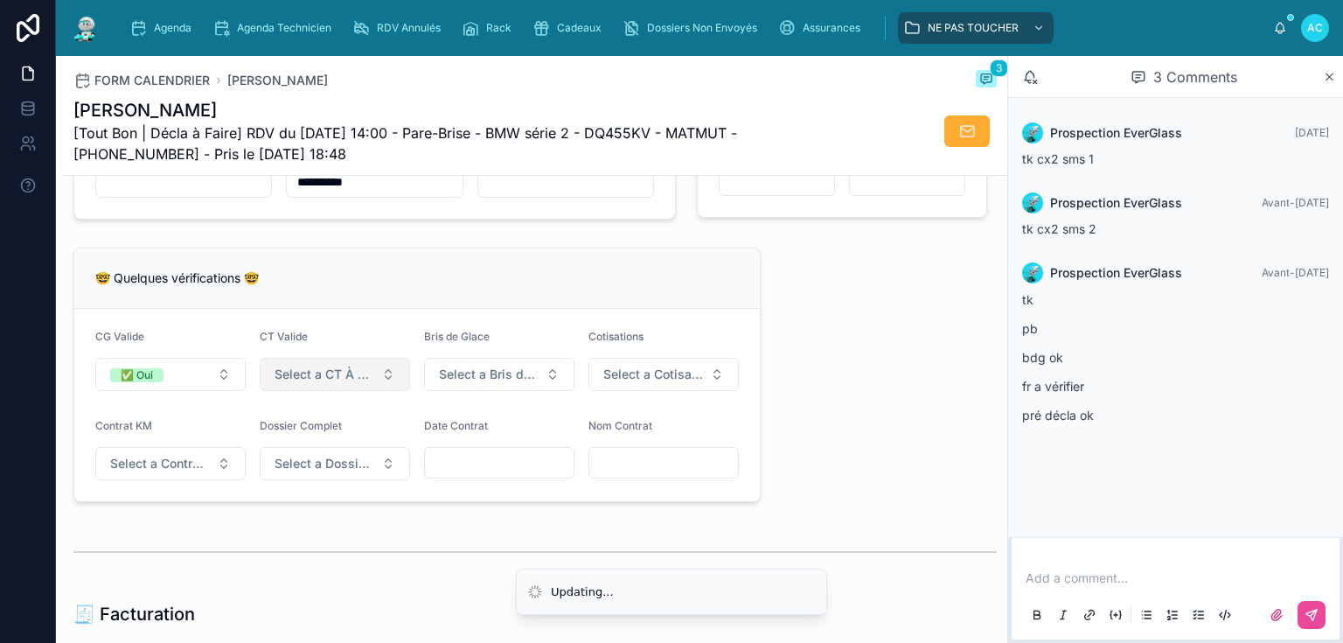
click at [319, 383] on span "Select a CT À Jour & Sans BDG" at bounding box center [325, 373] width 100 height 17
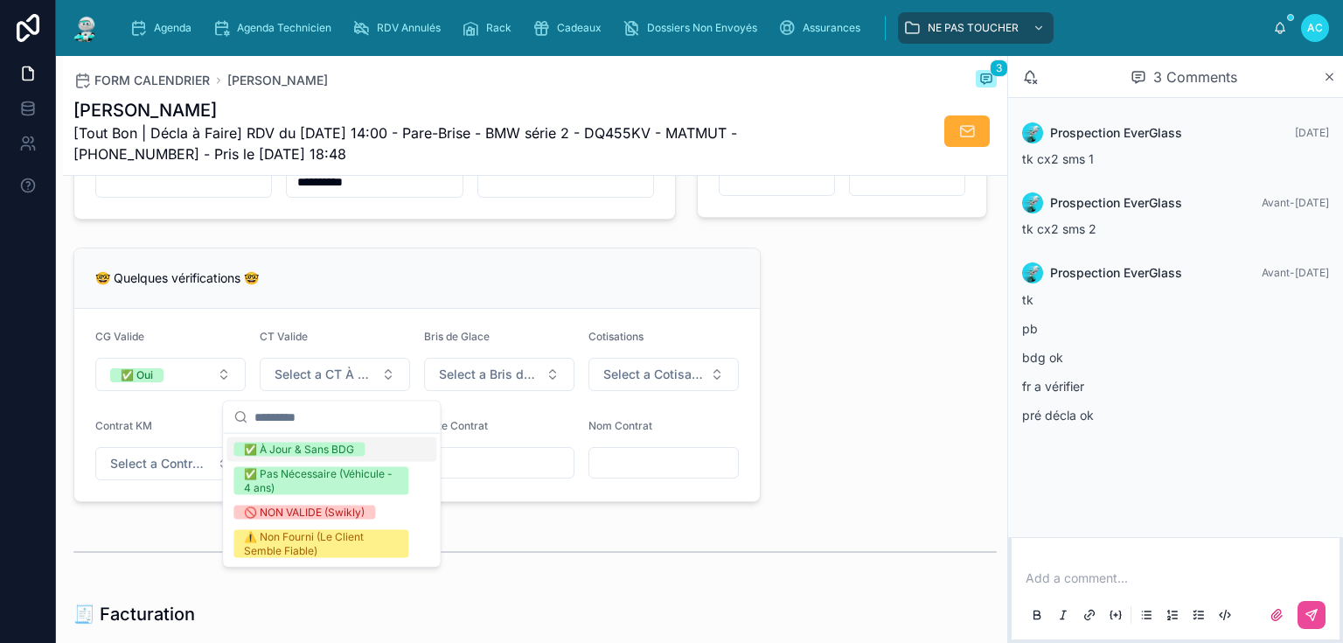
click at [346, 443] on div "✅ À Jour & Sans BDG" at bounding box center [299, 449] width 110 height 14
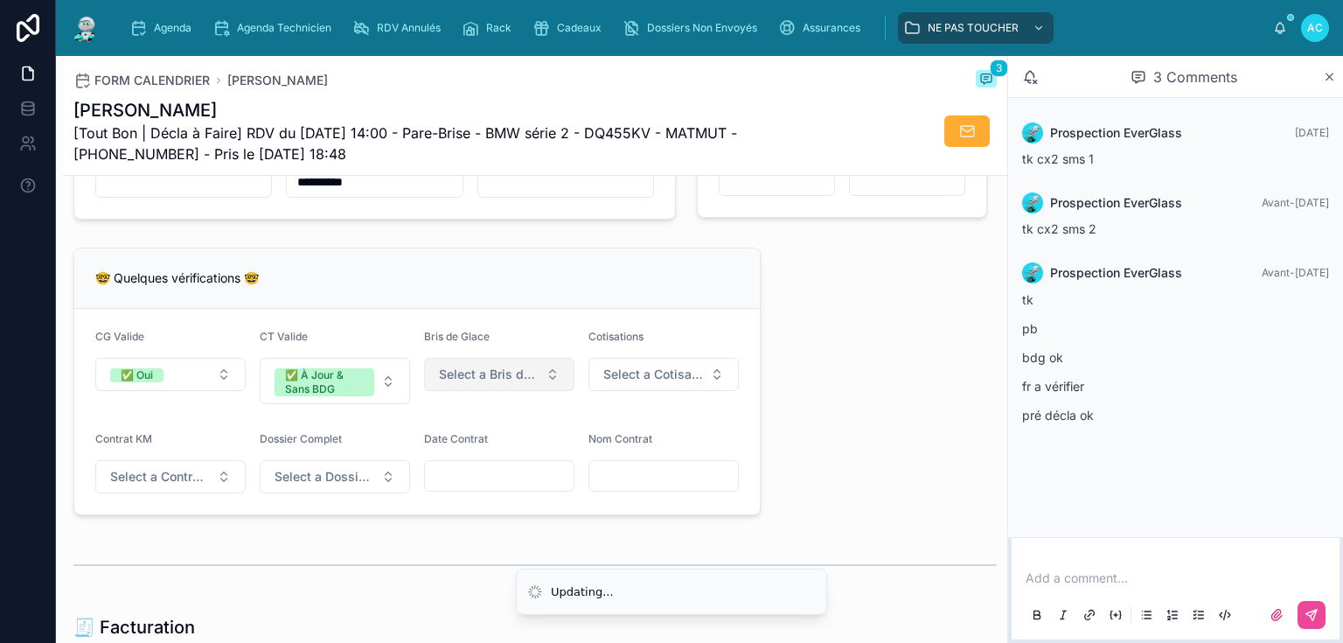
click at [507, 371] on span "Select a Bris de Glace" at bounding box center [489, 373] width 100 height 17
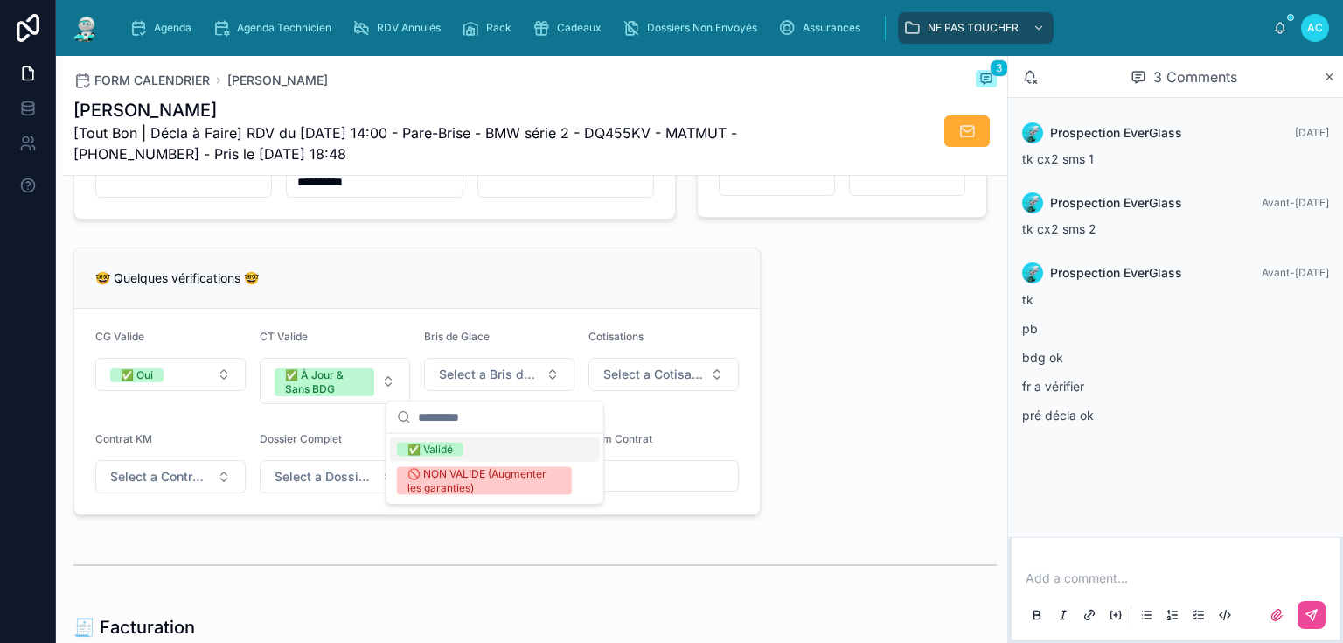
click at [496, 454] on div "✅ Validé" at bounding box center [495, 449] width 210 height 24
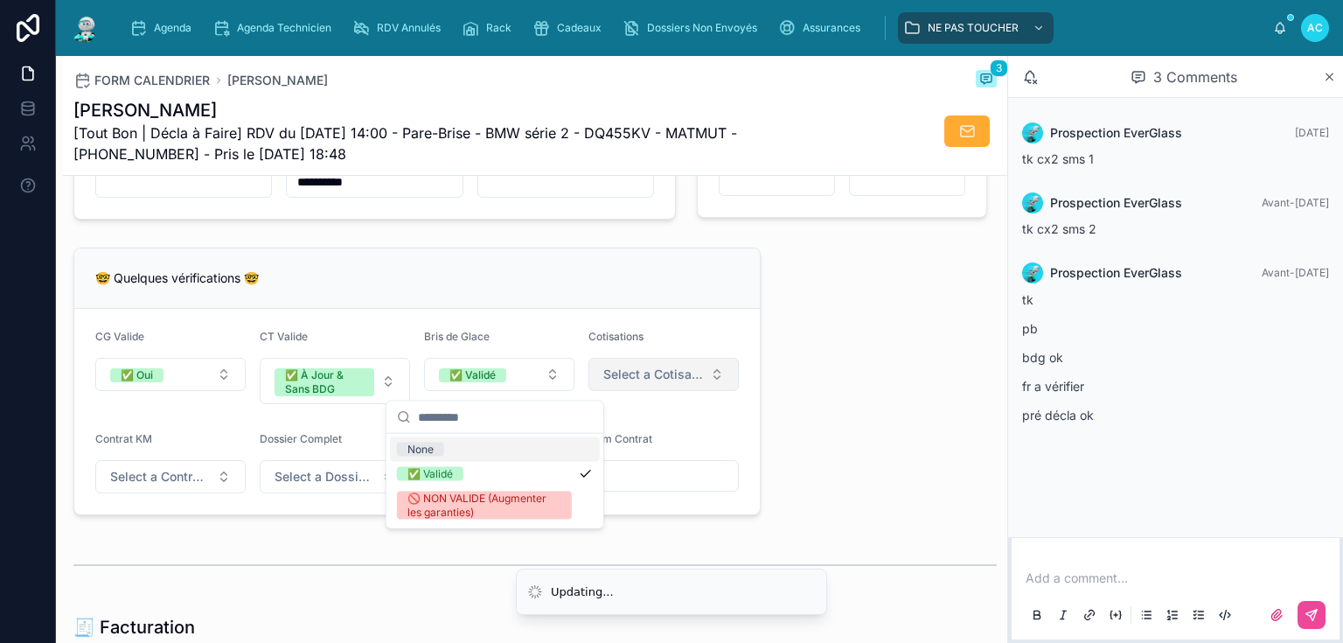
click at [658, 374] on span "Select a Cotisations à Jour" at bounding box center [653, 373] width 100 height 17
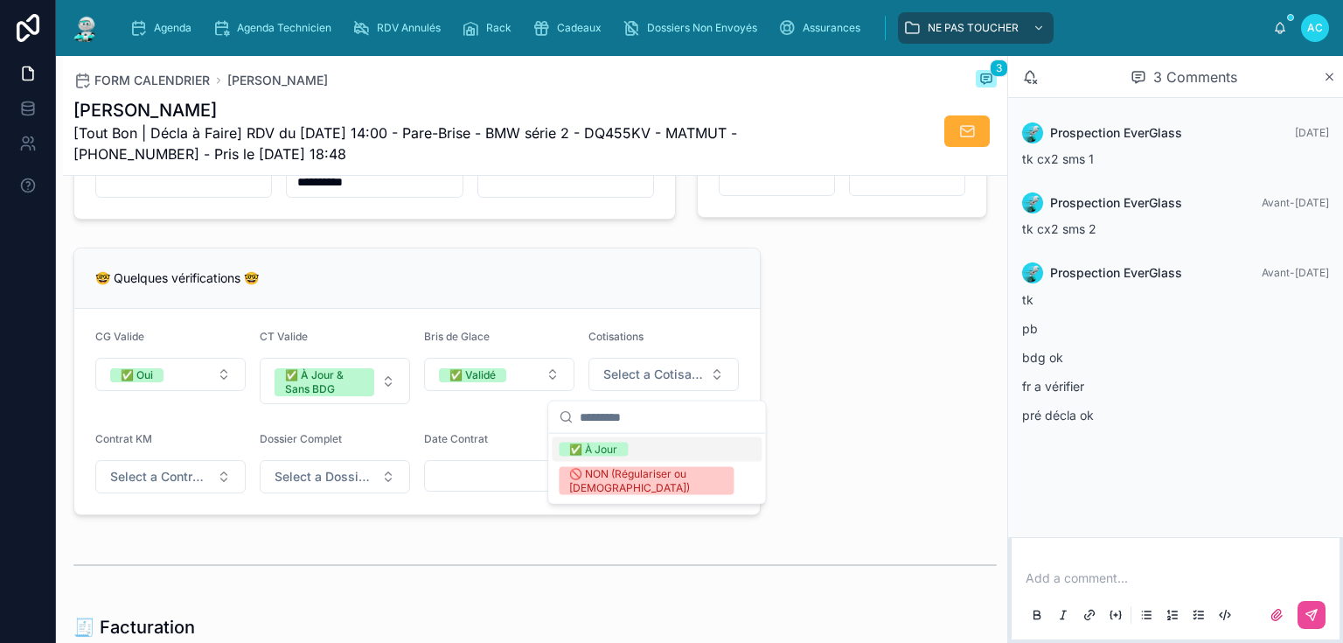
click at [654, 456] on div "✅ À Jour" at bounding box center [657, 449] width 210 height 24
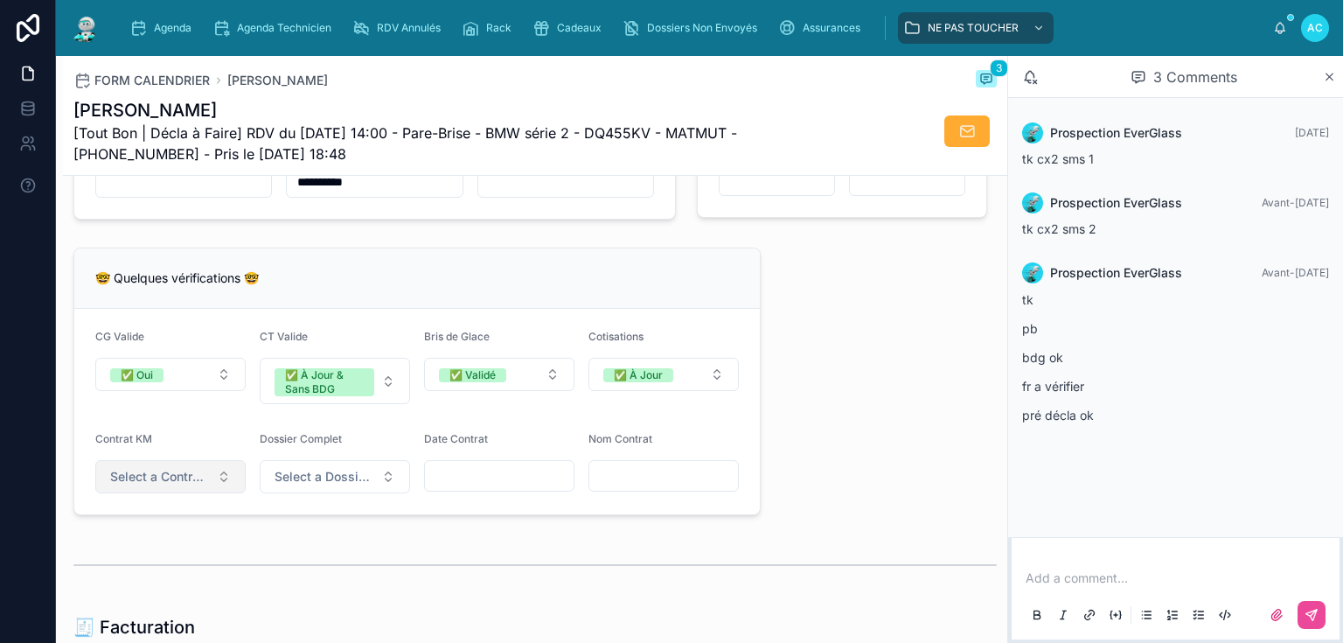
click at [185, 480] on span "Select a Contrat Kilométrique" at bounding box center [160, 476] width 100 height 17
click at [164, 553] on div "✅ Non" at bounding box center [170, 551] width 210 height 24
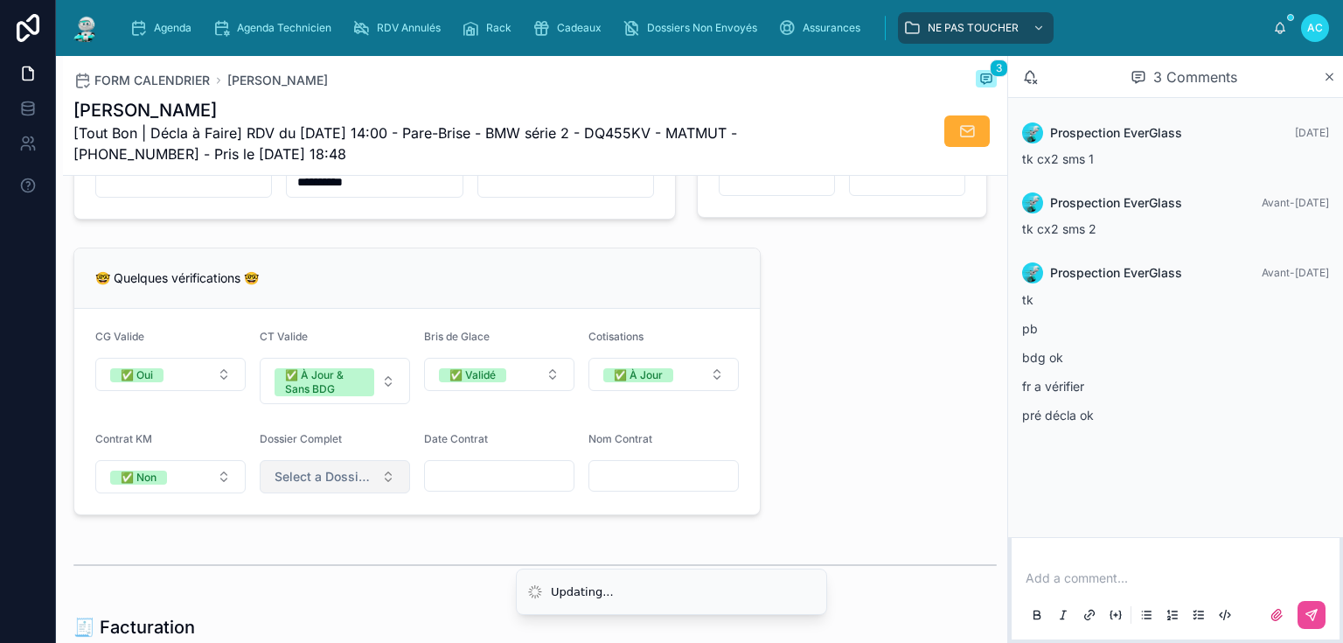
click at [342, 485] on span "Select a Dossier Client Complet" at bounding box center [325, 476] width 100 height 17
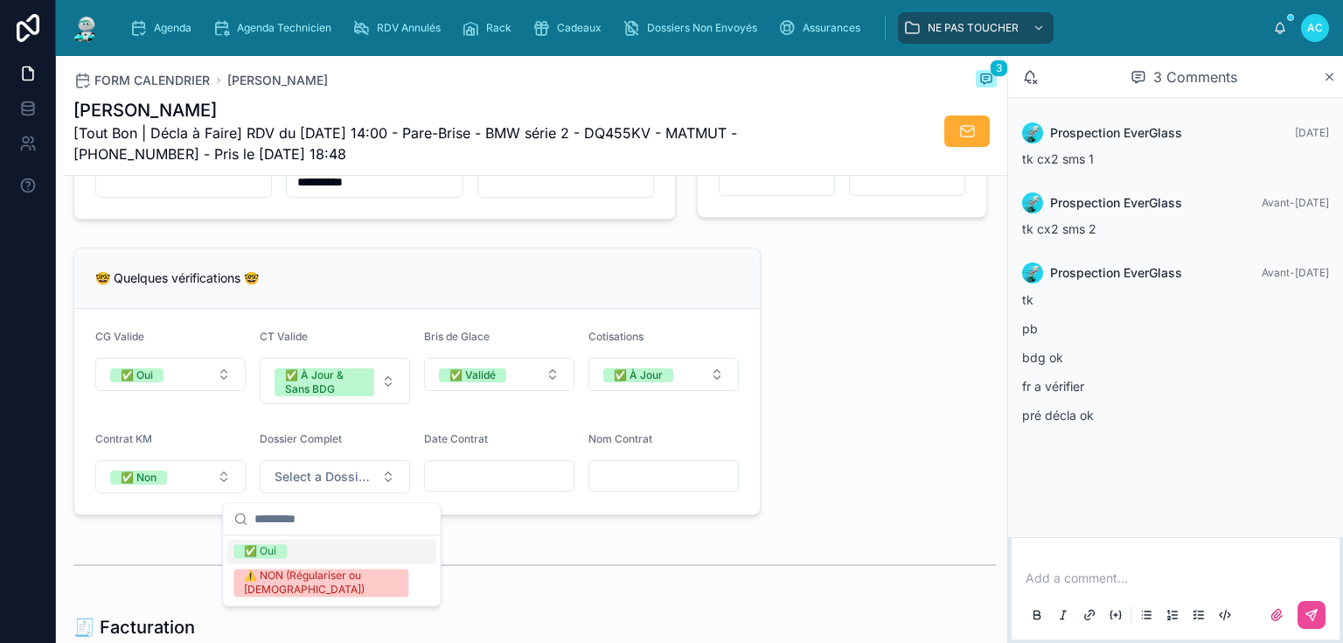
click at [340, 553] on div "✅ Oui" at bounding box center [331, 551] width 210 height 24
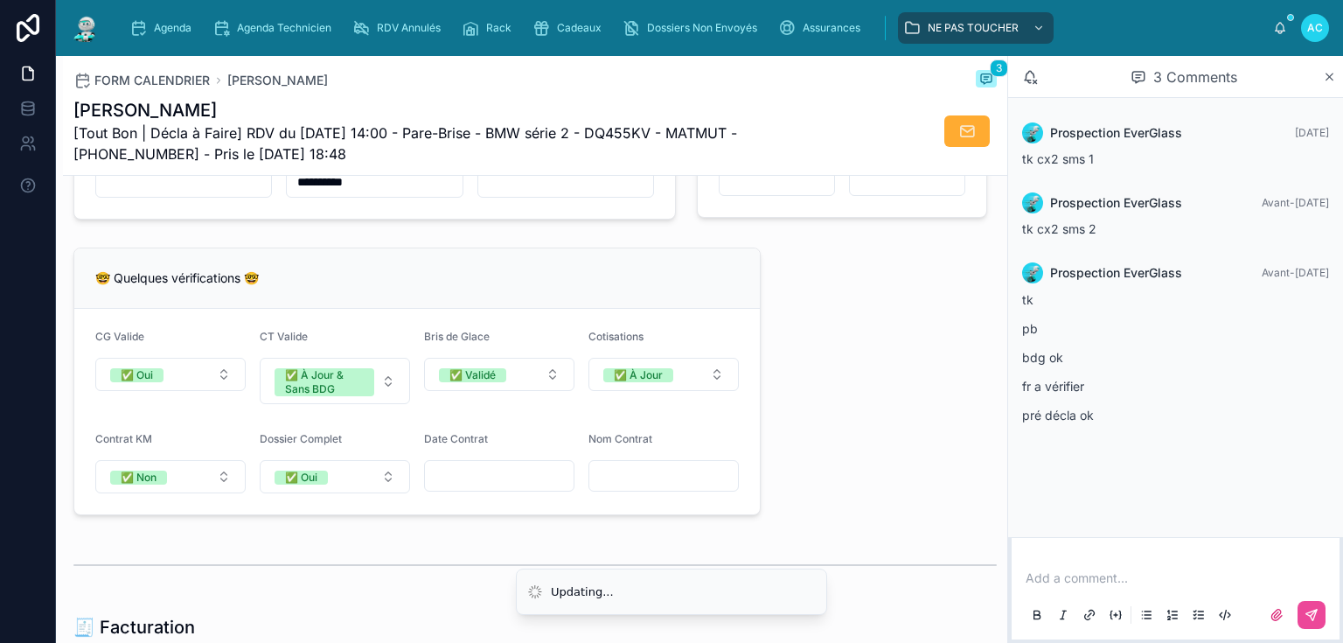
click at [511, 487] on input "text" at bounding box center [499, 475] width 149 height 24
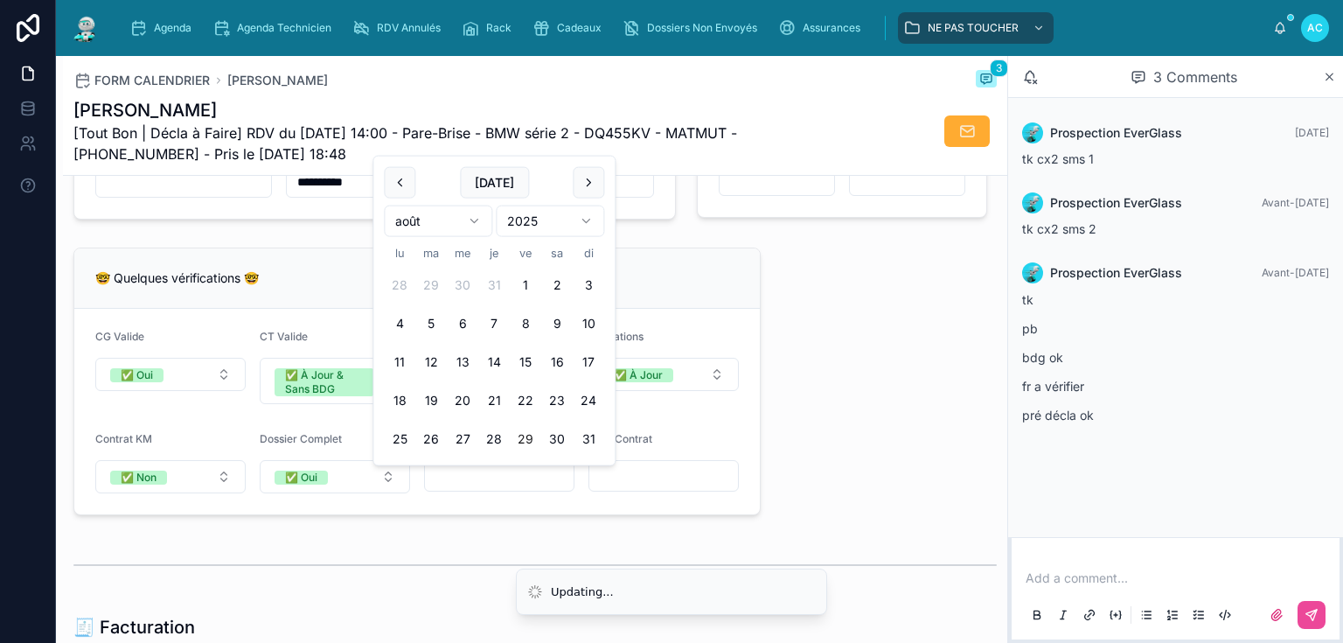
click at [644, 480] on input "text" at bounding box center [663, 475] width 149 height 24
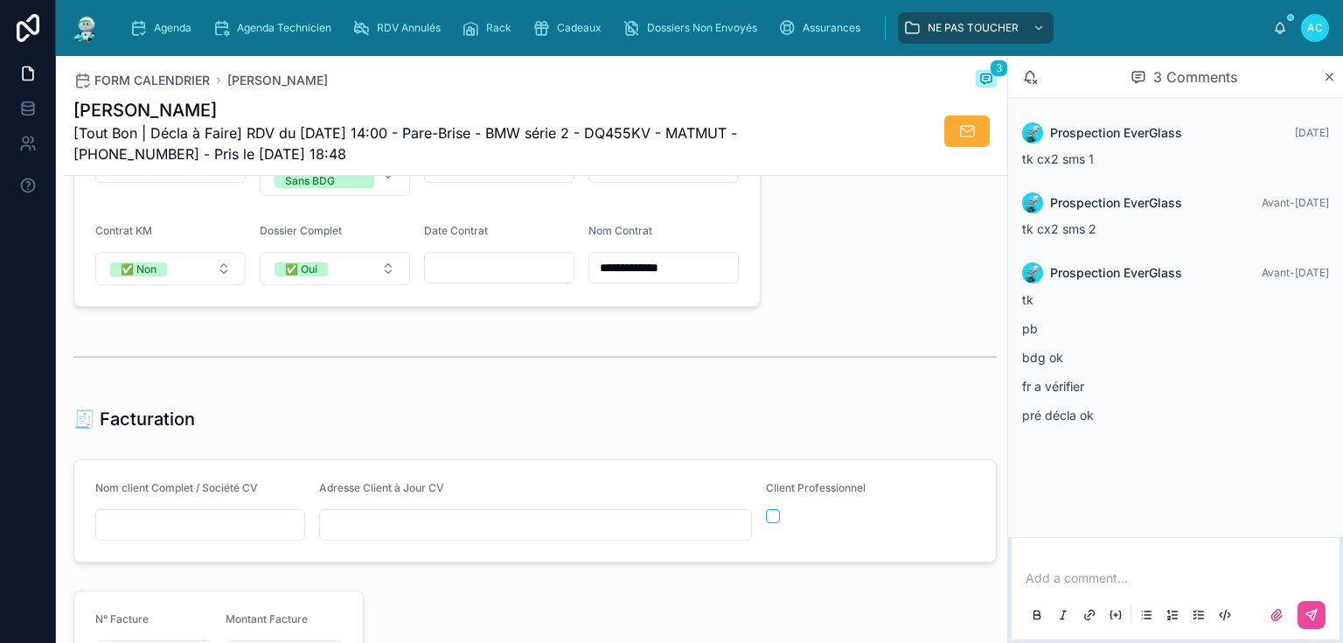
scroll to position [1539, 0]
type input "**********"
click at [208, 526] on input "text" at bounding box center [200, 523] width 208 height 24
type input "********"
type input "**********"
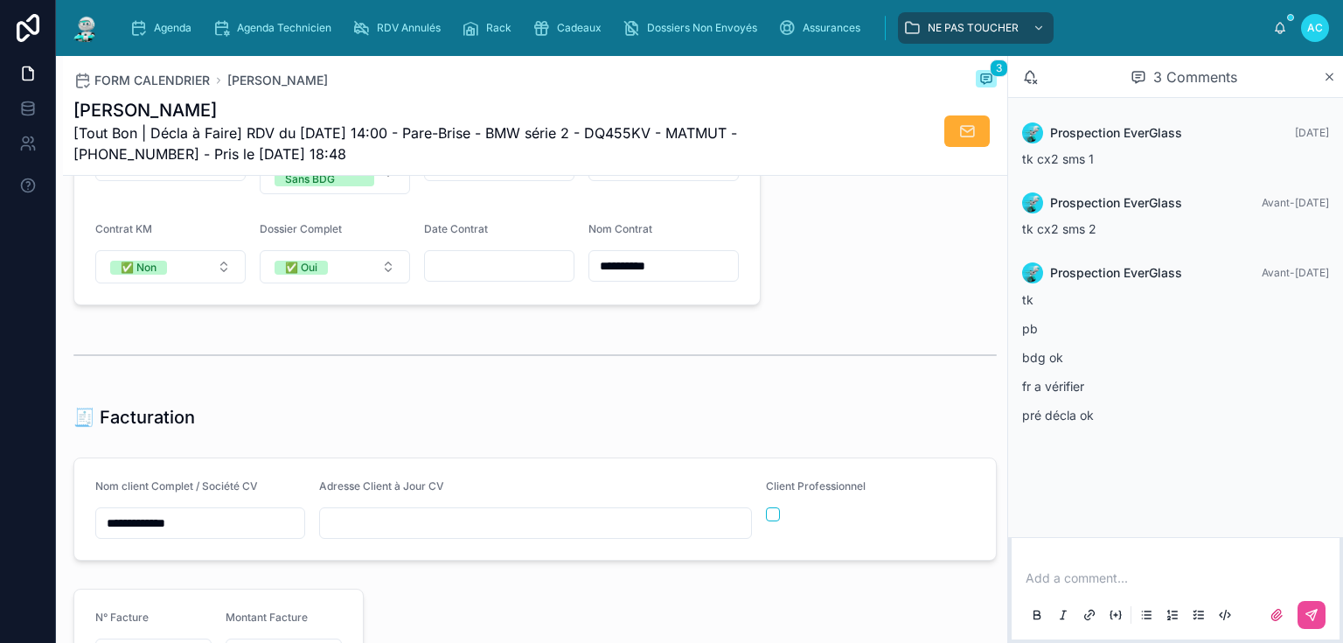
type input "**********"
click at [696, 278] on input "**********" at bounding box center [663, 266] width 149 height 24
type input "**********"
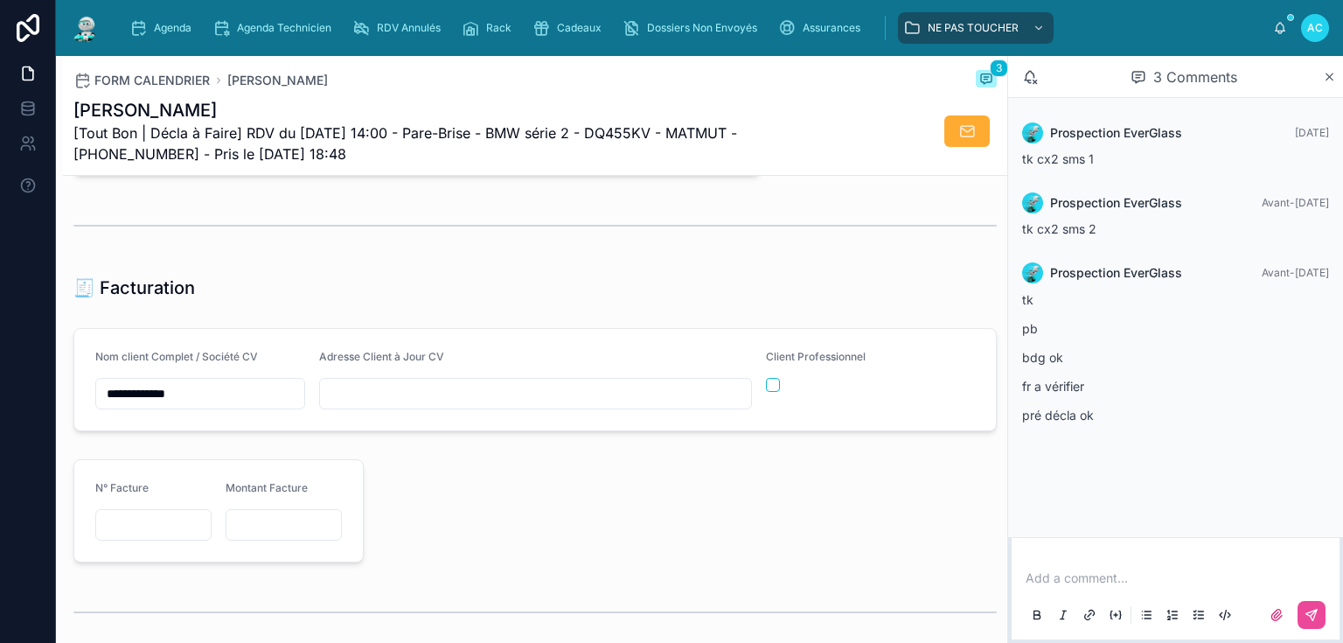
scroll to position [1679, 0]
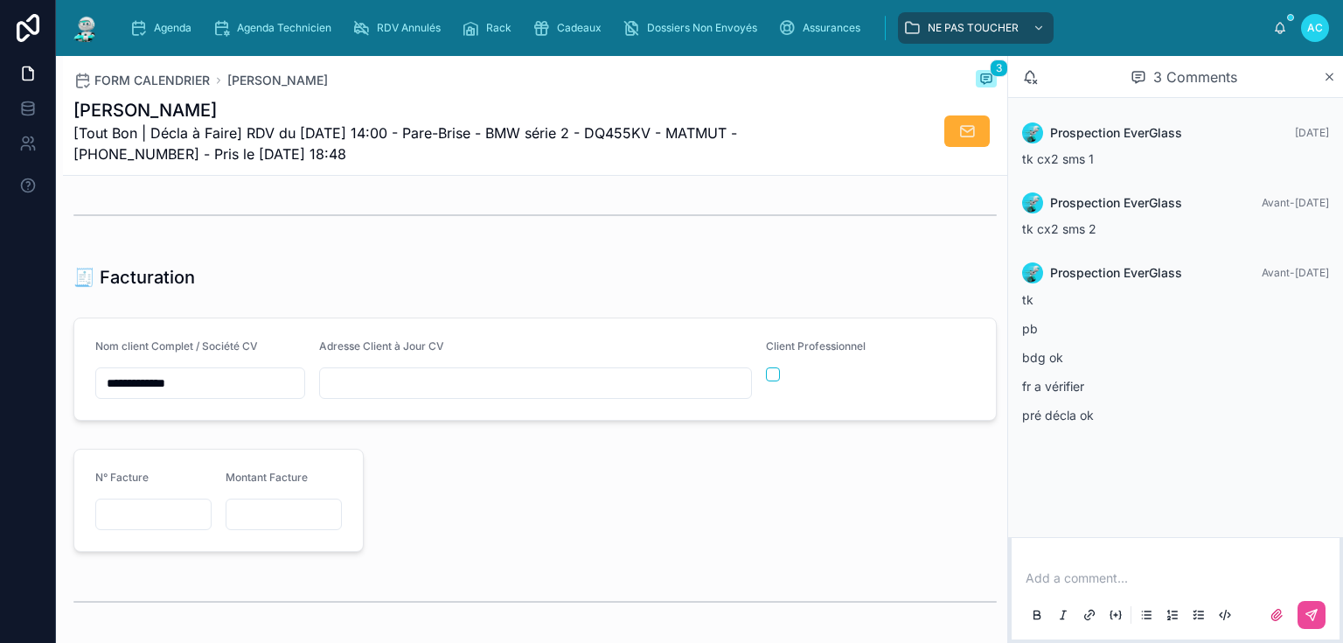
click at [418, 389] on input "text" at bounding box center [535, 383] width 431 height 24
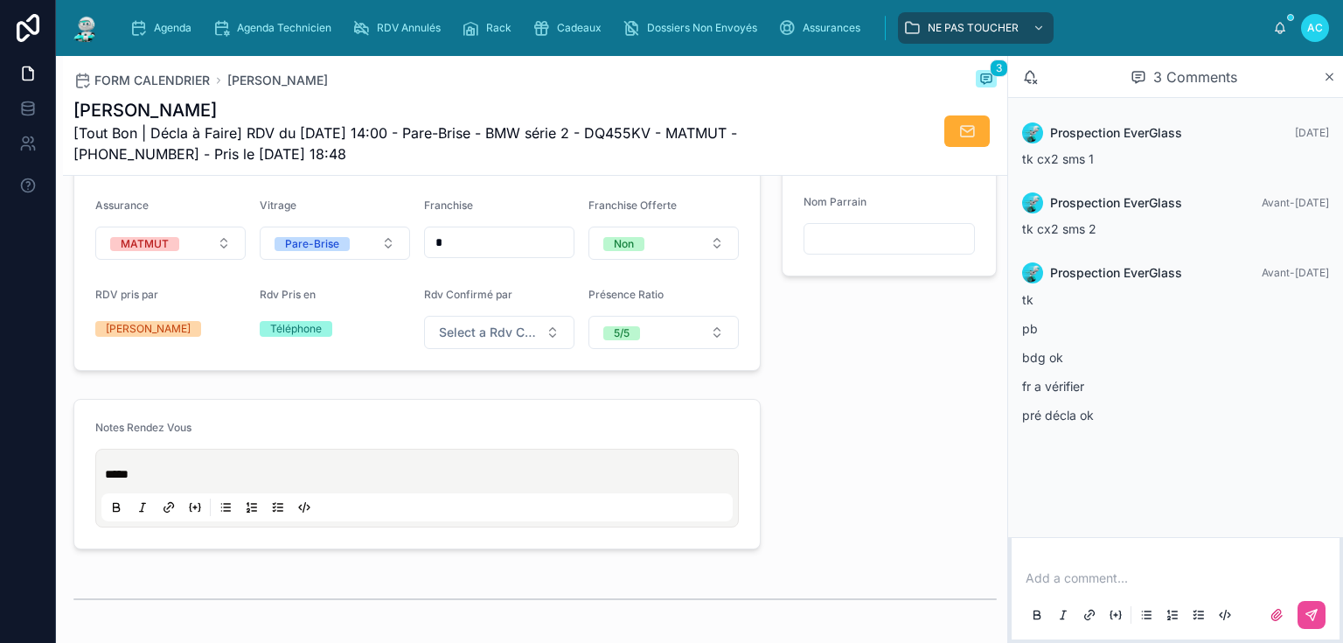
scroll to position [630, 0]
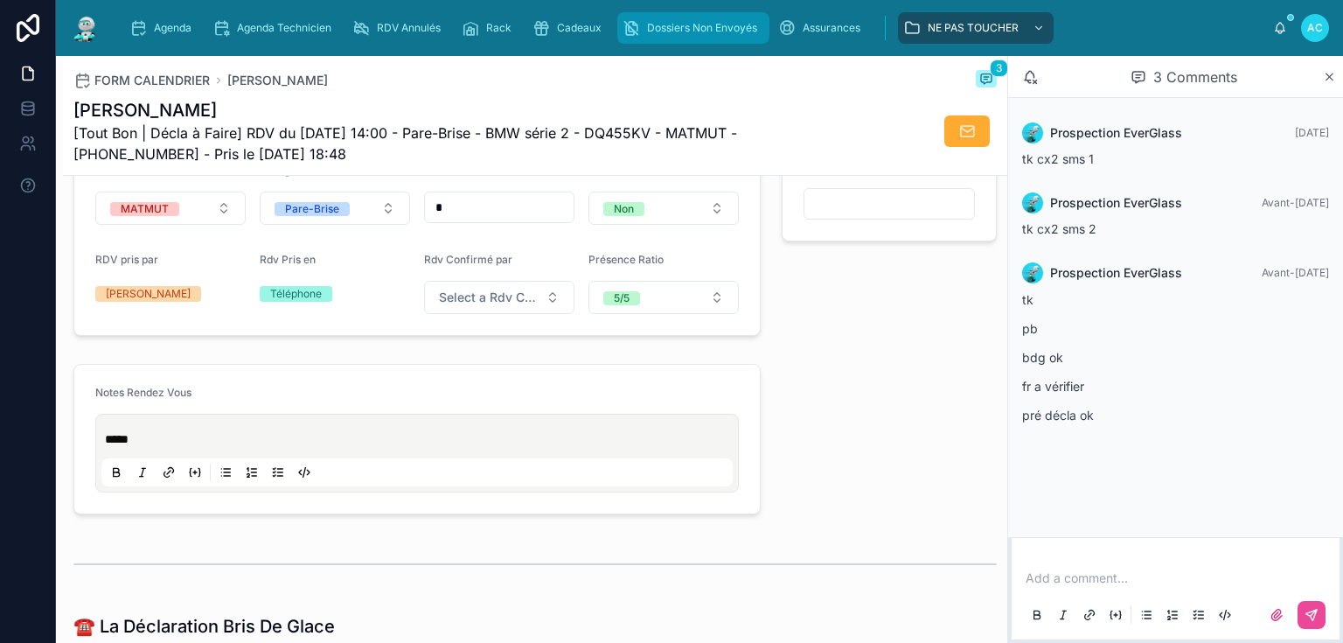
type input "**********"
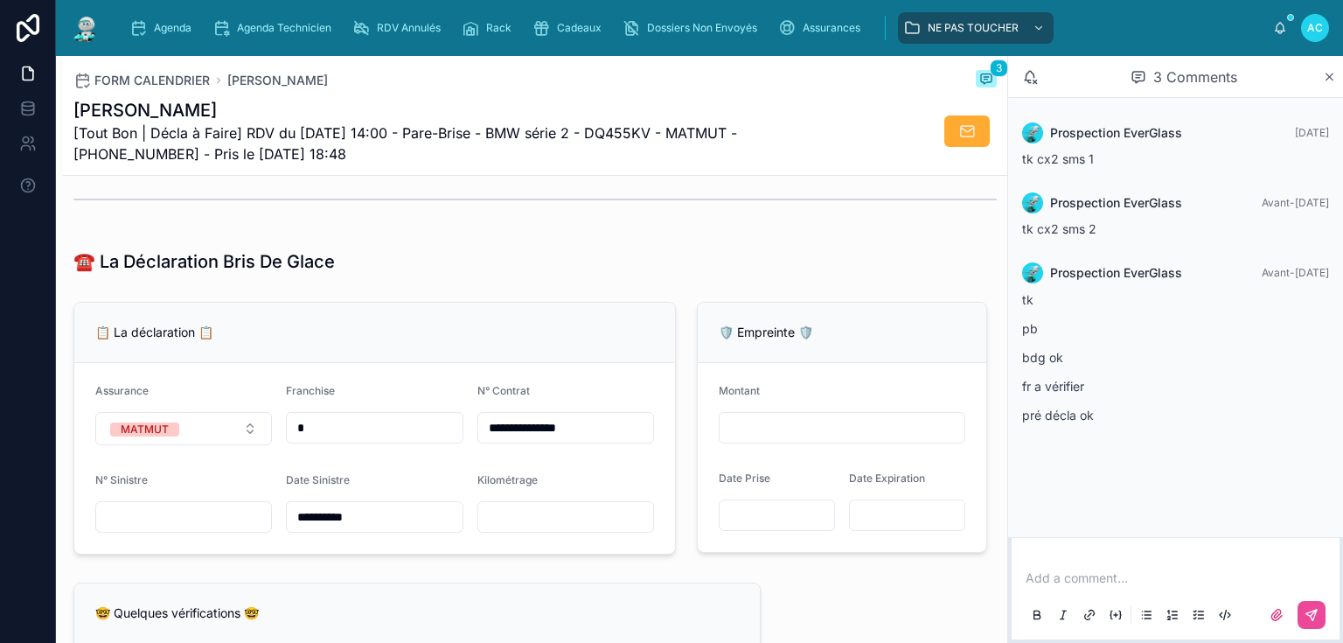
scroll to position [1119, 0]
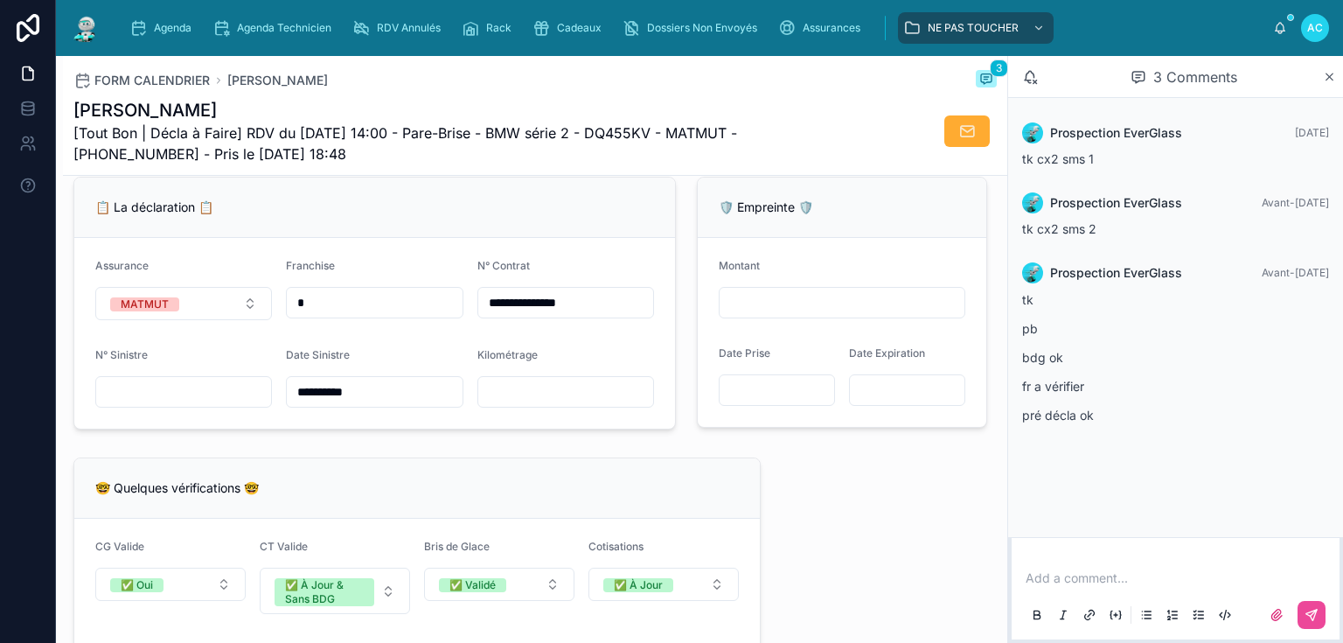
click at [529, 403] on input "text" at bounding box center [565, 391] width 175 height 24
click at [174, 400] on input "text" at bounding box center [183, 391] width 175 height 24
type input "**********"
click at [511, 398] on input "text" at bounding box center [565, 391] width 175 height 24
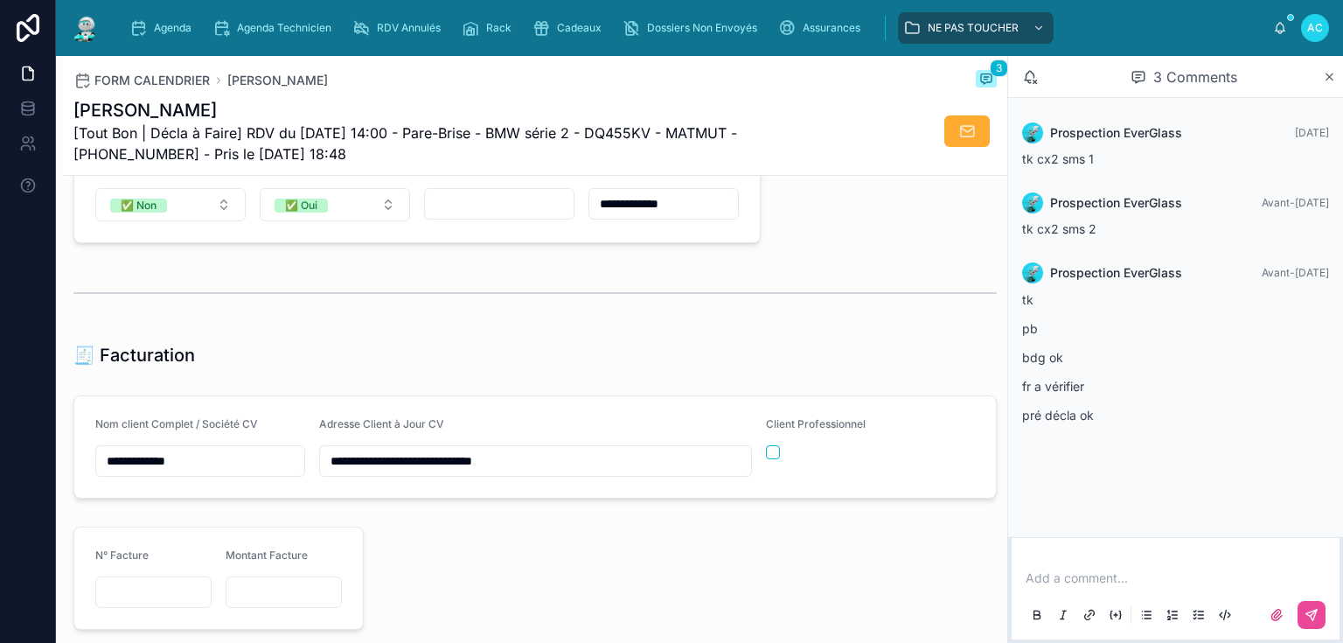
scroll to position [1609, 0]
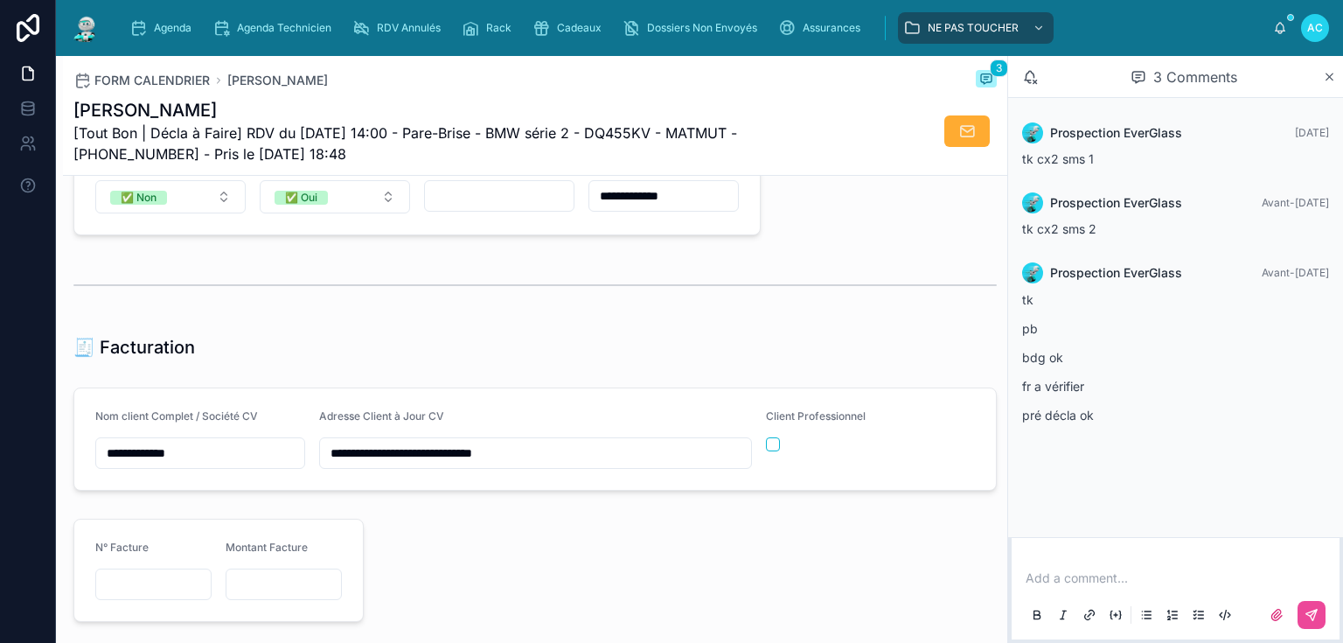
click at [325, 379] on div "**********" at bounding box center [535, 11] width 944 height 2846
click at [562, 25] on span "Cadeaux" at bounding box center [579, 28] width 45 height 14
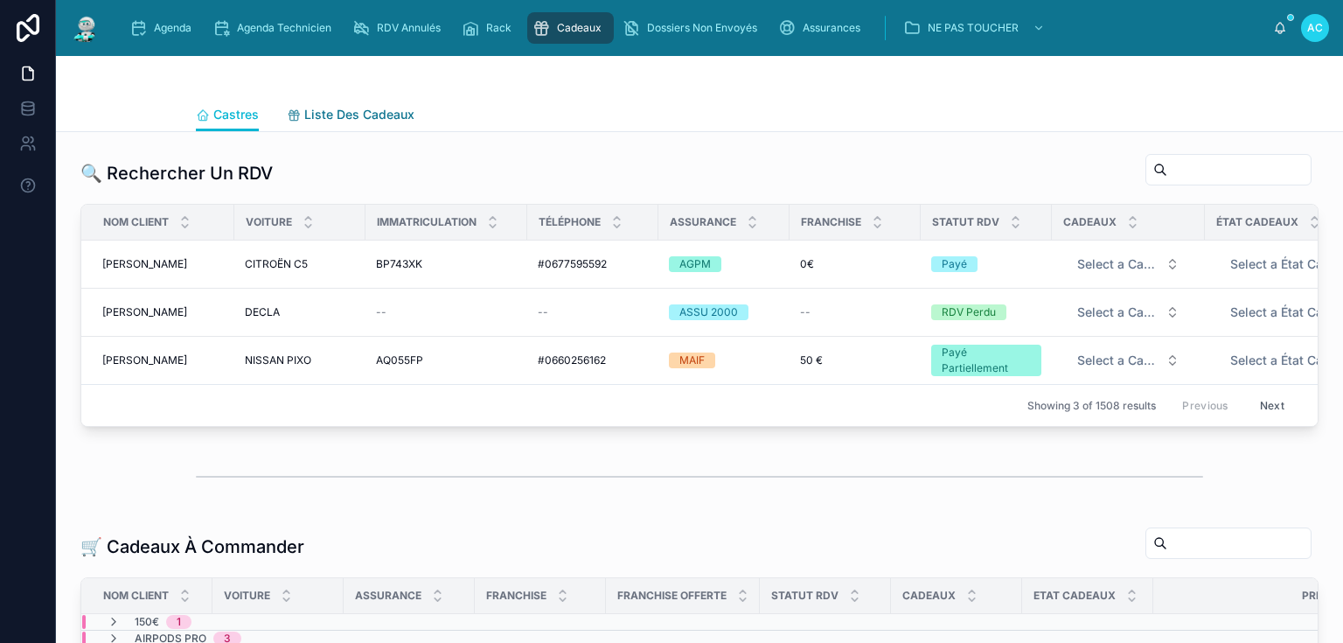
click at [383, 113] on span "Liste Des Cadeaux" at bounding box center [359, 114] width 110 height 17
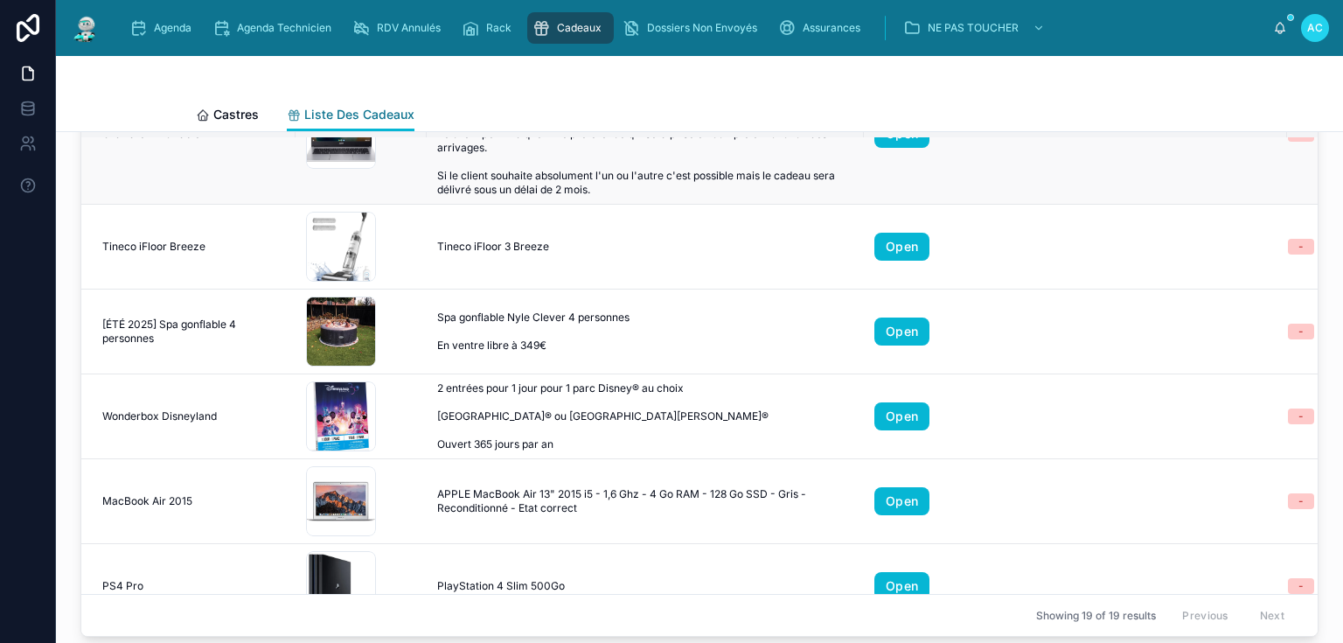
scroll to position [1273, 0]
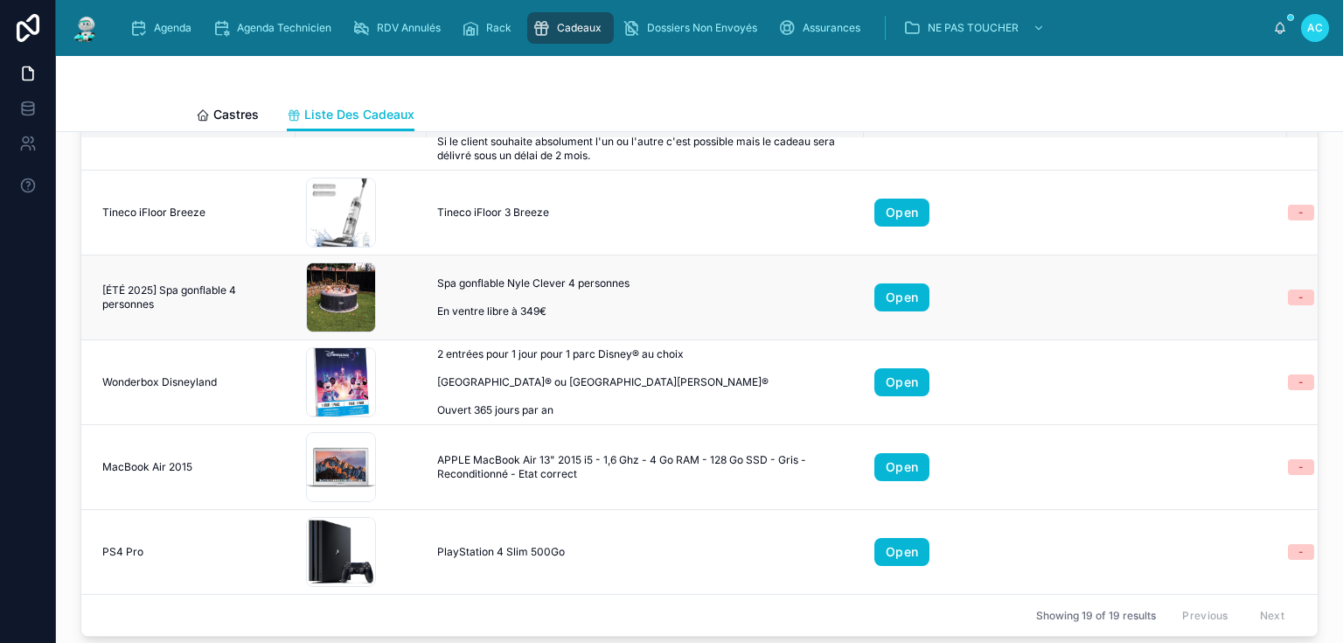
click at [1125, 324] on td "Open" at bounding box center [1075, 297] width 423 height 85
click at [164, 25] on span "Agenda" at bounding box center [173, 28] width 38 height 14
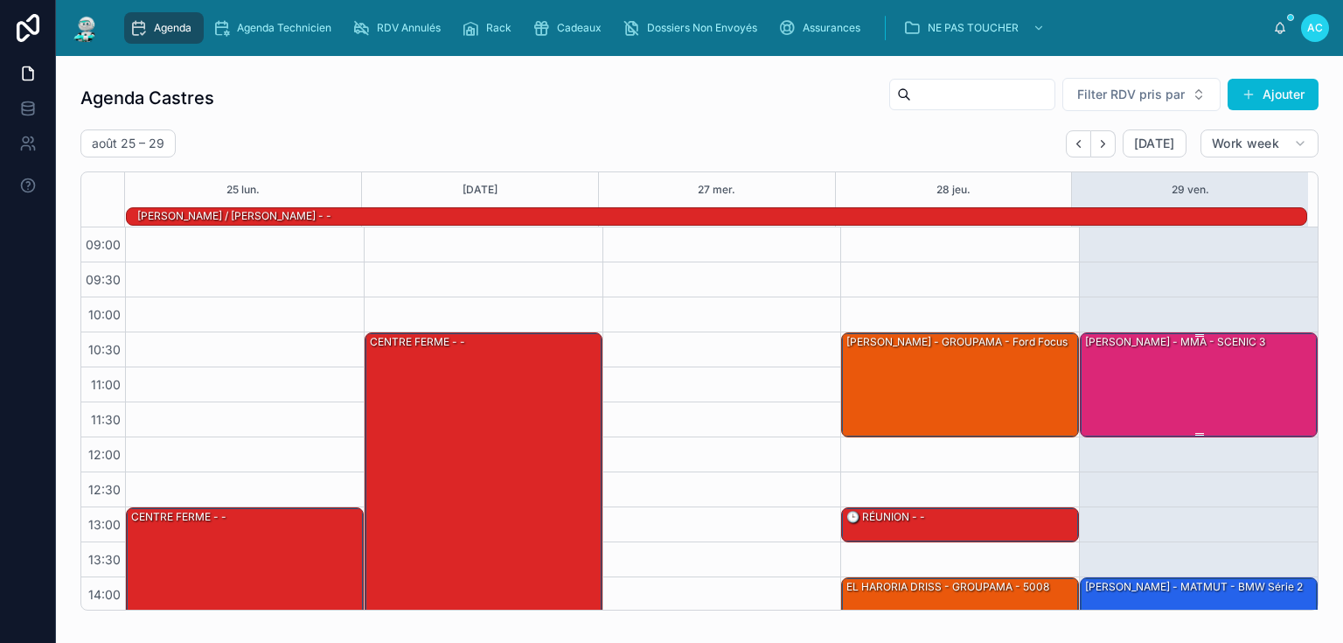
click at [1189, 365] on div "[PERSON_NAME] - MMA - SCENIC 3" at bounding box center [1199, 383] width 233 height 101
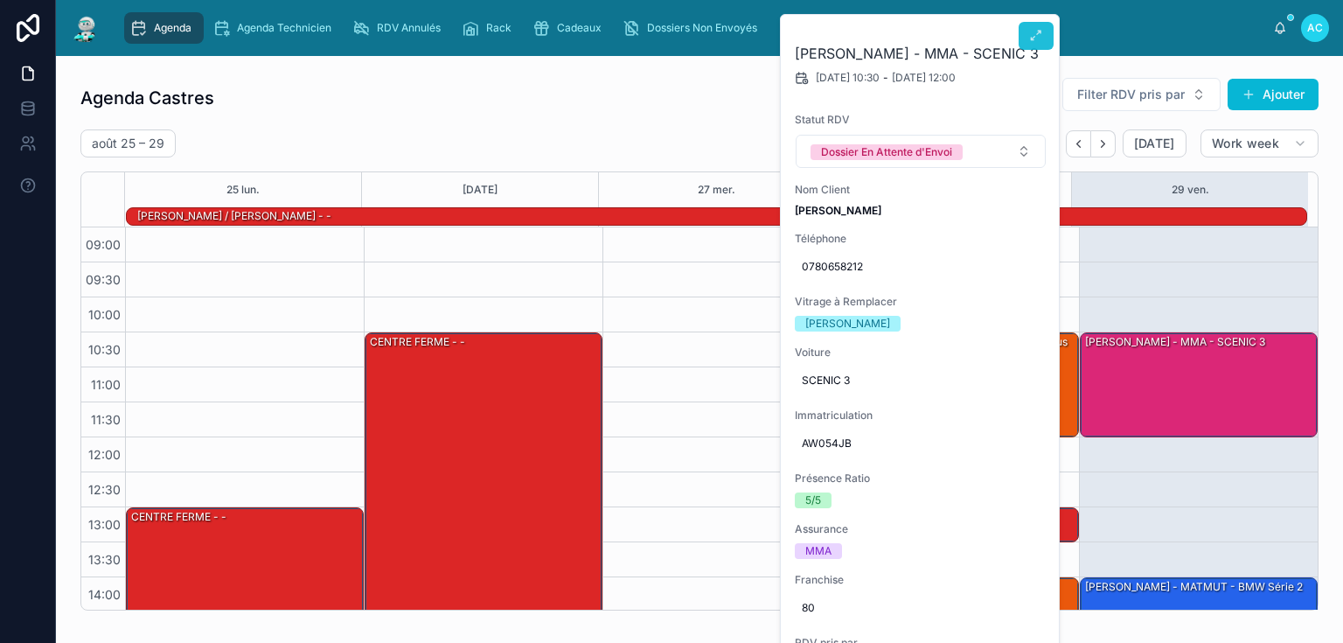
click at [1037, 36] on icon at bounding box center [1036, 36] width 14 height 14
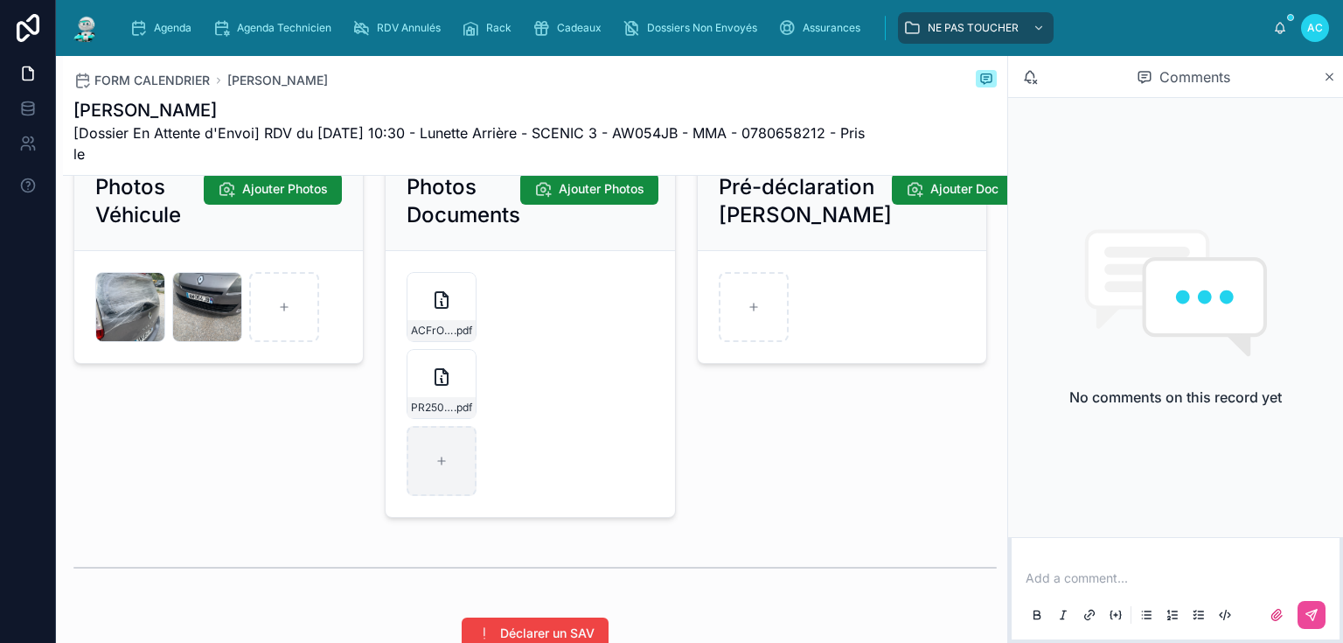
scroll to position [2658, 0]
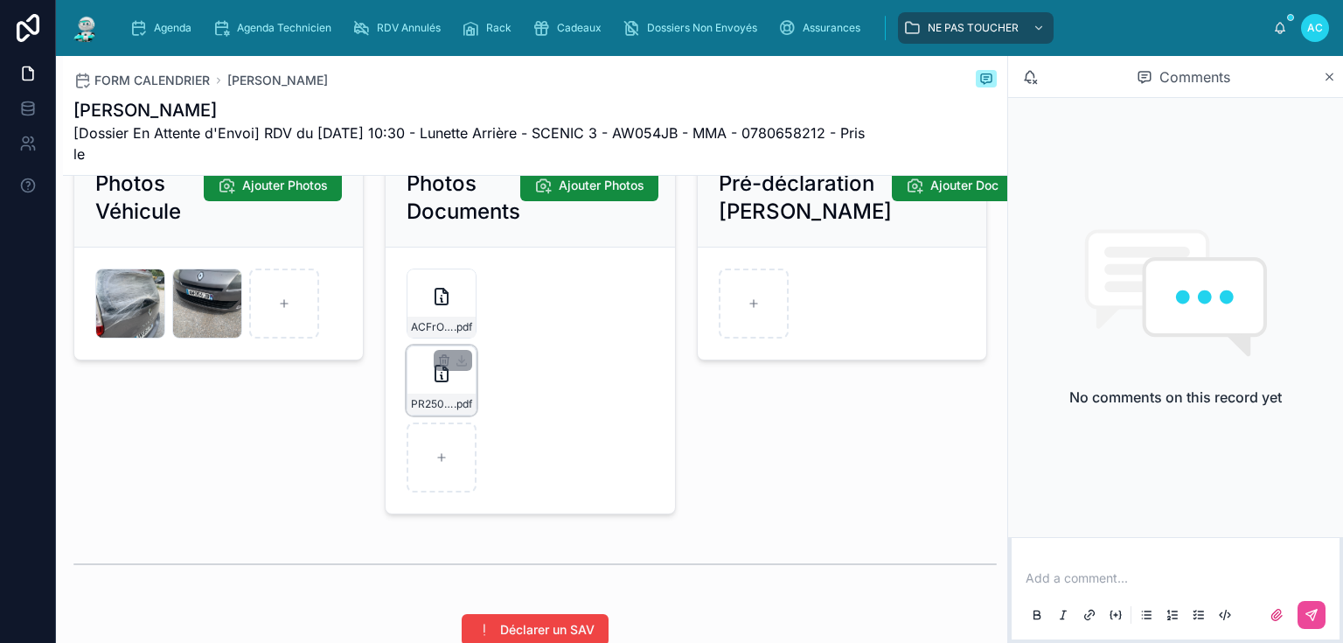
click at [427, 386] on div "PR2508-1664 .pdf" at bounding box center [442, 380] width 70 height 70
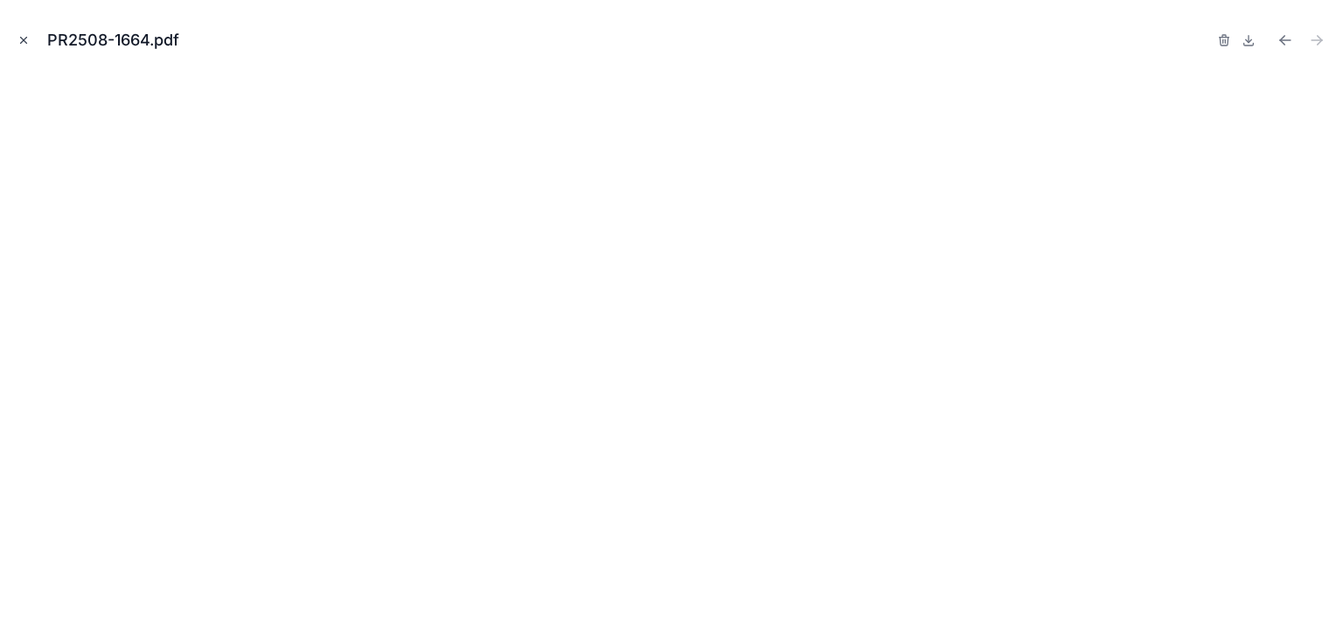
click at [28, 38] on icon "Close modal" at bounding box center [23, 40] width 12 height 12
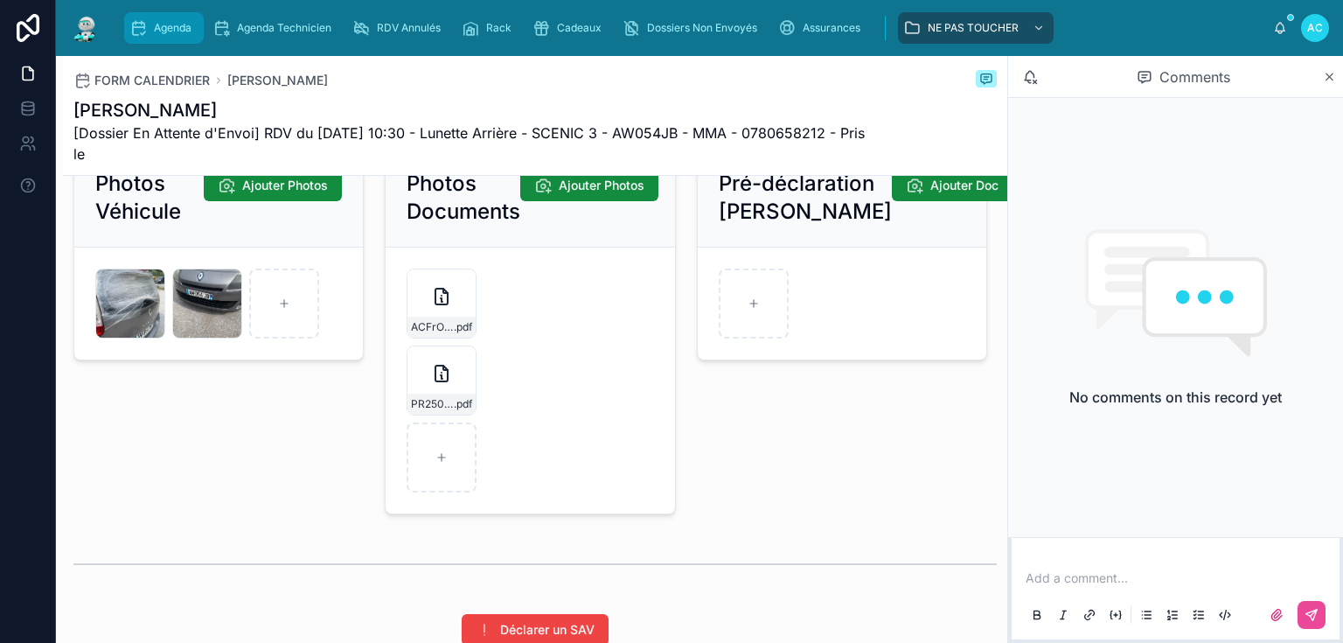
click at [160, 24] on span "Agenda" at bounding box center [173, 28] width 38 height 14
